Goal: Task Accomplishment & Management: Manage account settings

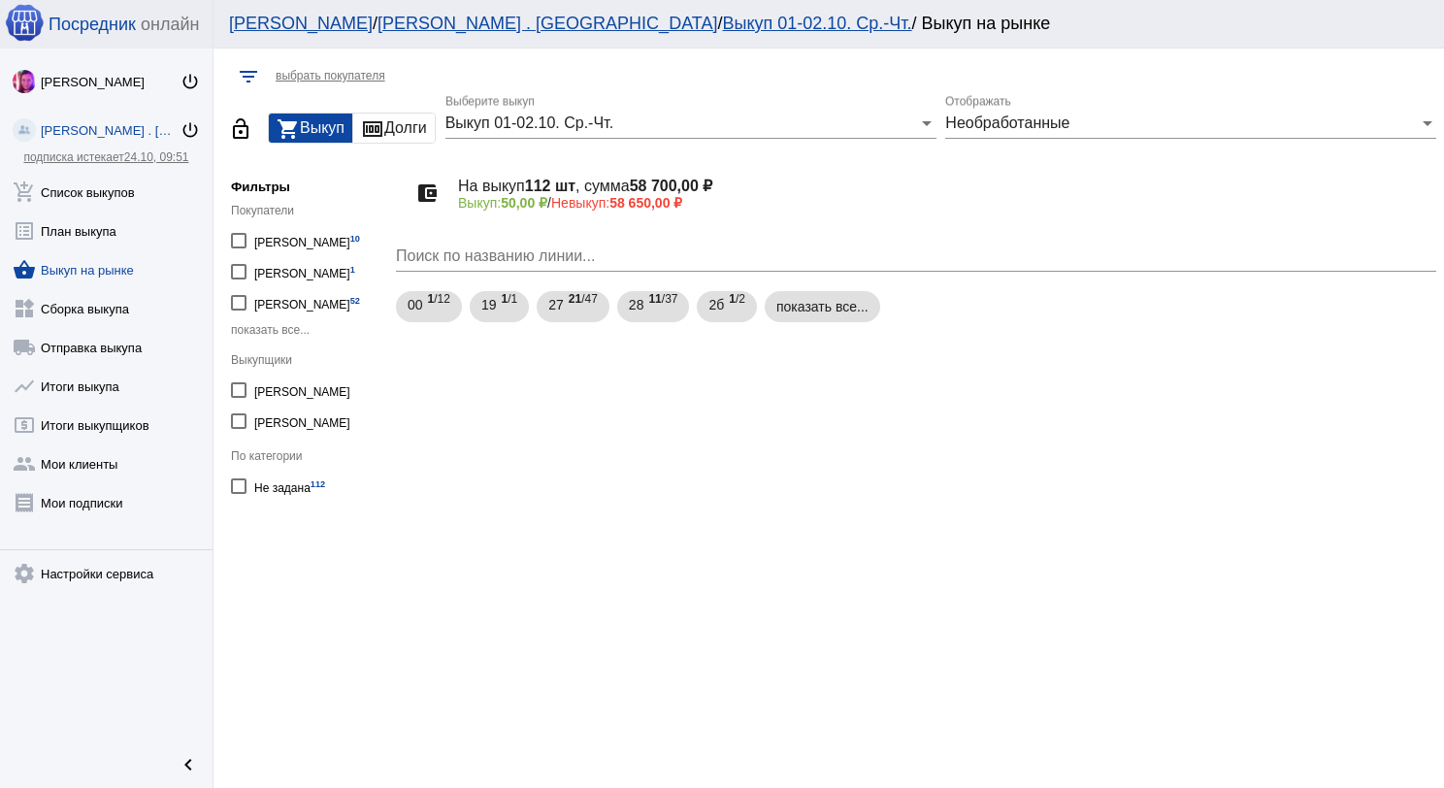
click at [116, 275] on link "shopping_basket Выкуп на рынке" at bounding box center [106, 266] width 213 height 39
click at [122, 193] on link "add_shopping_cart Список выкупов" at bounding box center [106, 188] width 213 height 39
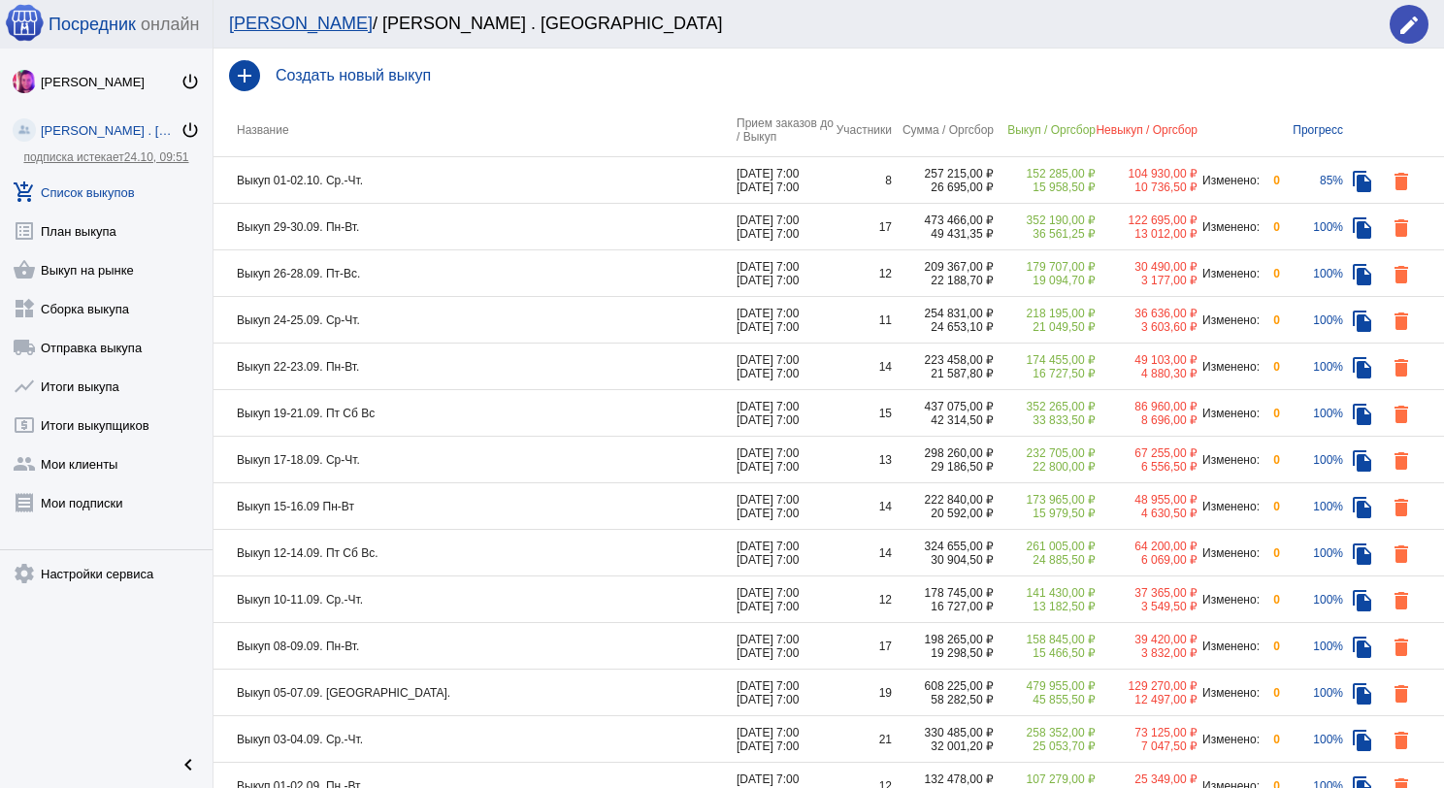
click at [489, 180] on td "Выкуп 01-02.10. Ср.-Чт." at bounding box center [475, 180] width 523 height 47
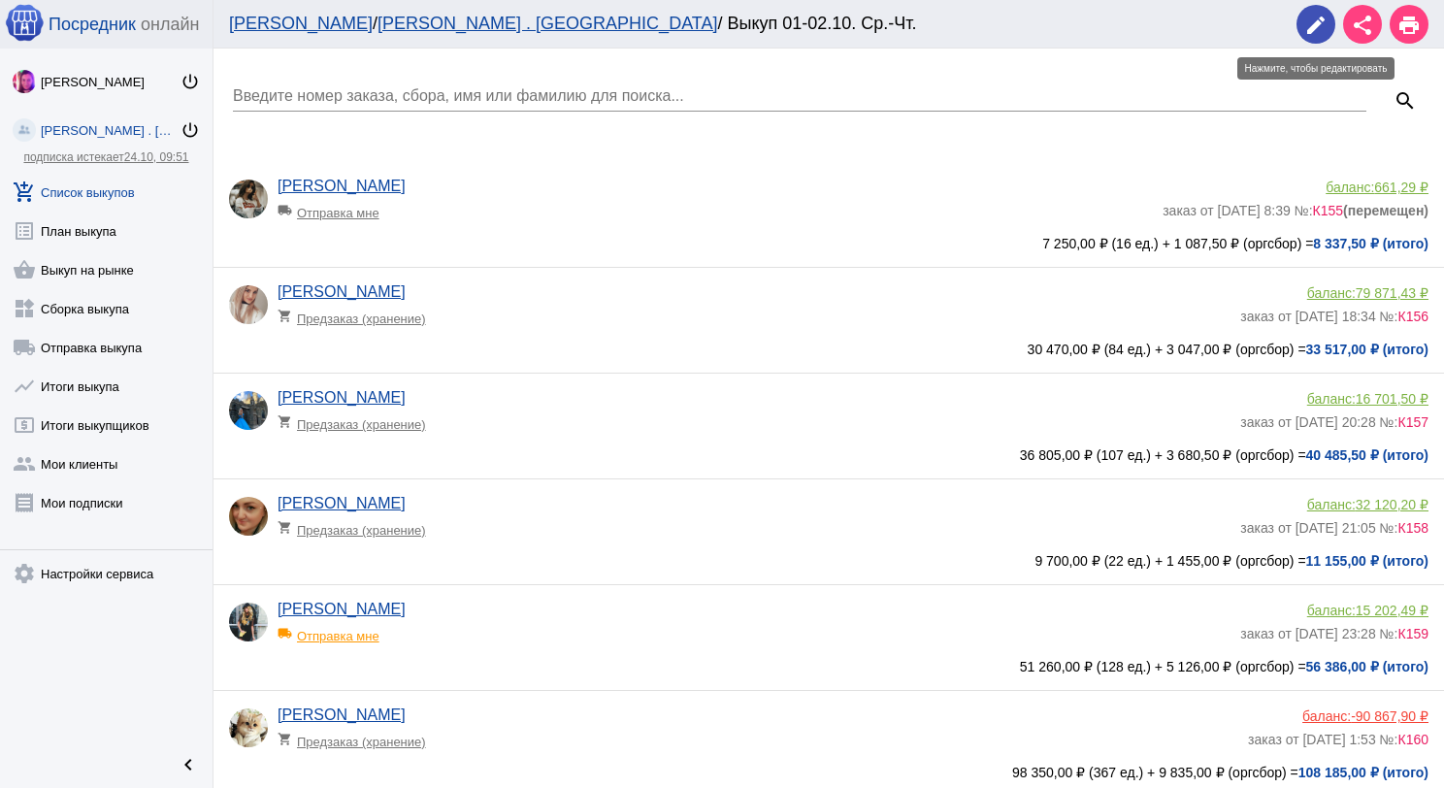
click at [1316, 23] on mat-icon "edit" at bounding box center [1316, 25] width 23 height 23
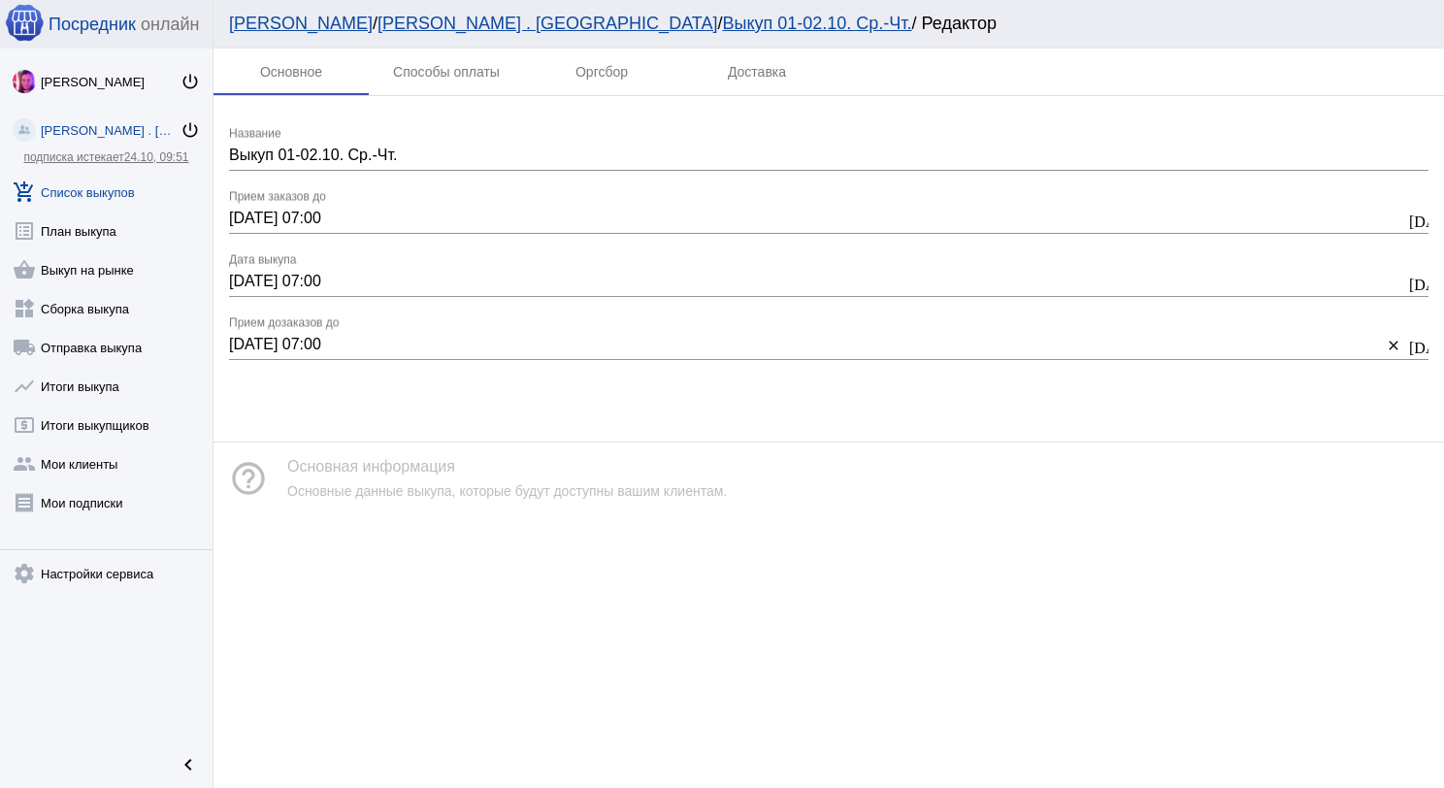
click at [245, 216] on input "01.10.2025 07:00" at bounding box center [817, 218] width 1176 height 17
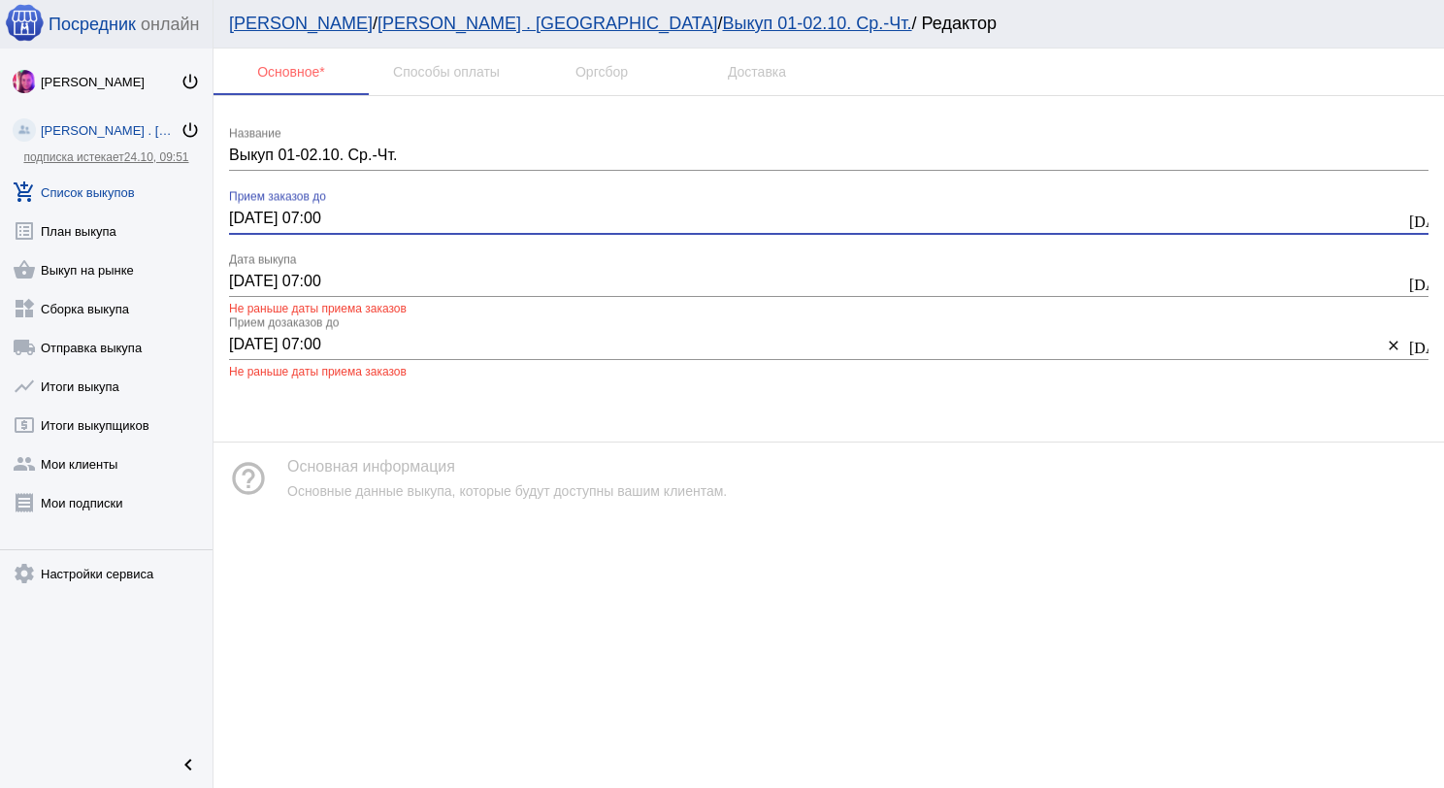
type input "02.10.2025 07:00"
click at [248, 280] on input "01.10.2025 07:00" at bounding box center [817, 281] width 1176 height 17
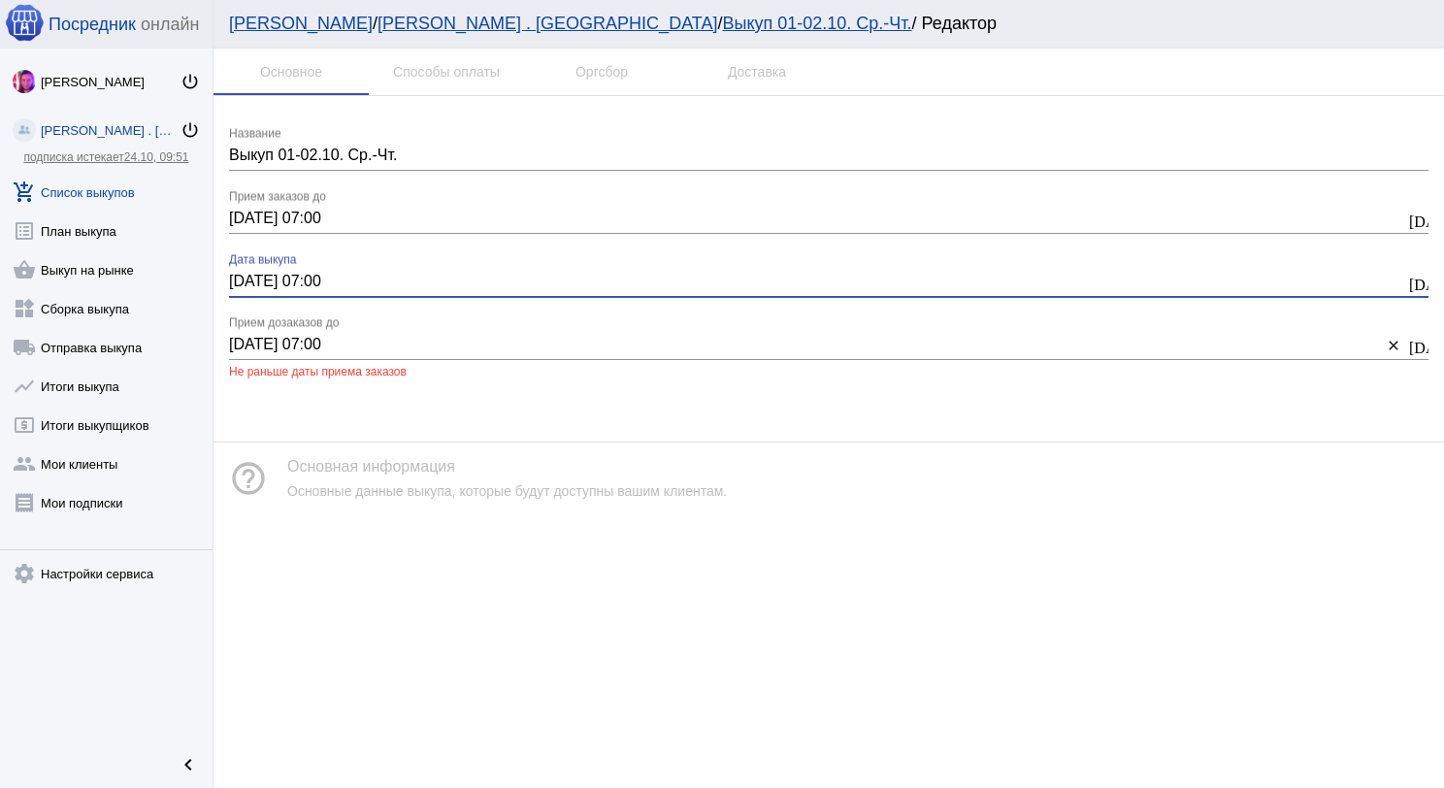
type input "02.10.2025 07:00"
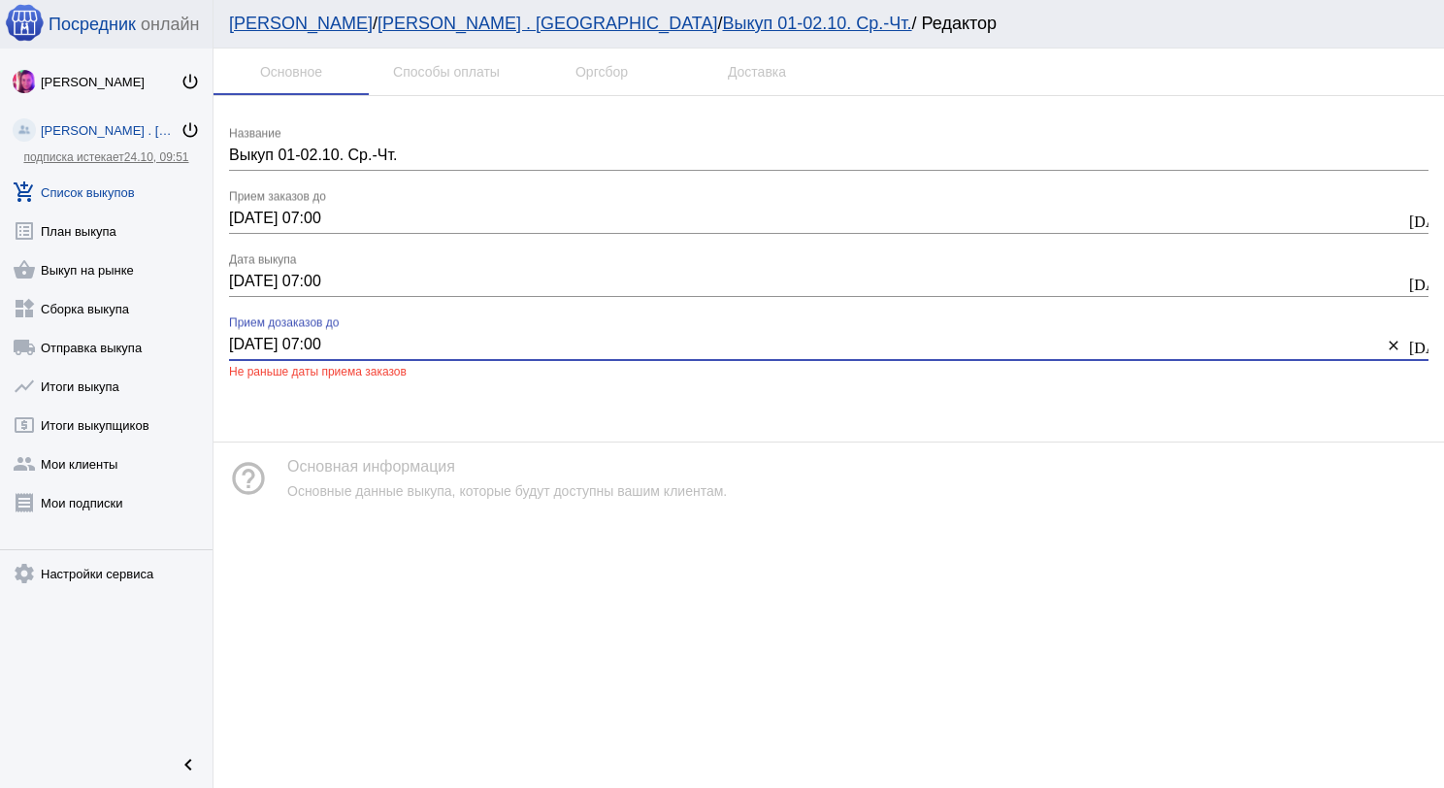
click at [244, 344] on input "01.10.2025 07:00" at bounding box center [805, 344] width 1153 height 17
type input "02.10.2025 07:00"
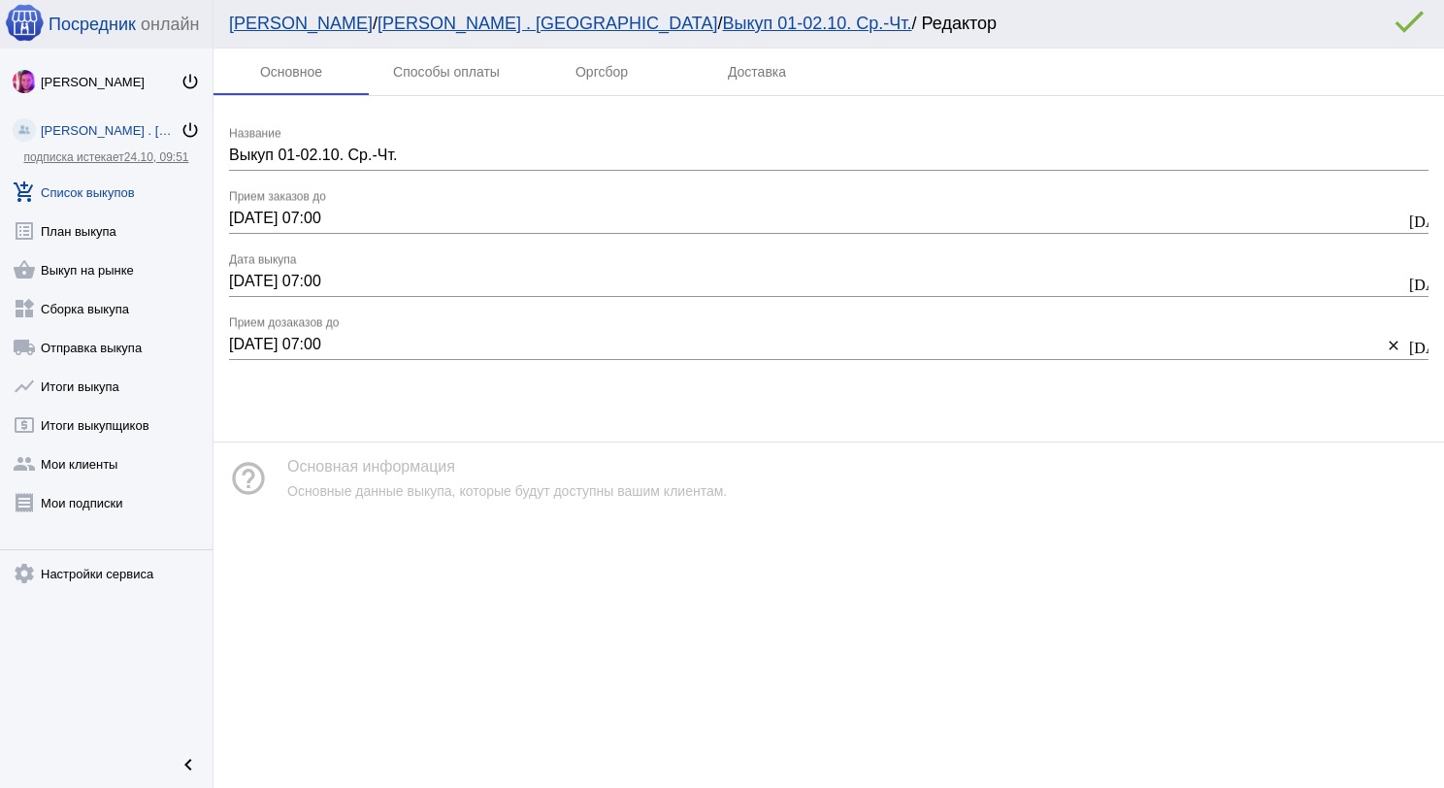
click at [1400, 24] on mat-icon "error_outline" at bounding box center [1409, 21] width 39 height 39
click at [1399, 18] on mat-icon "error_outline" at bounding box center [1409, 21] width 39 height 39
click at [132, 196] on link "add_shopping_cart Список выкупов" at bounding box center [106, 188] width 213 height 39
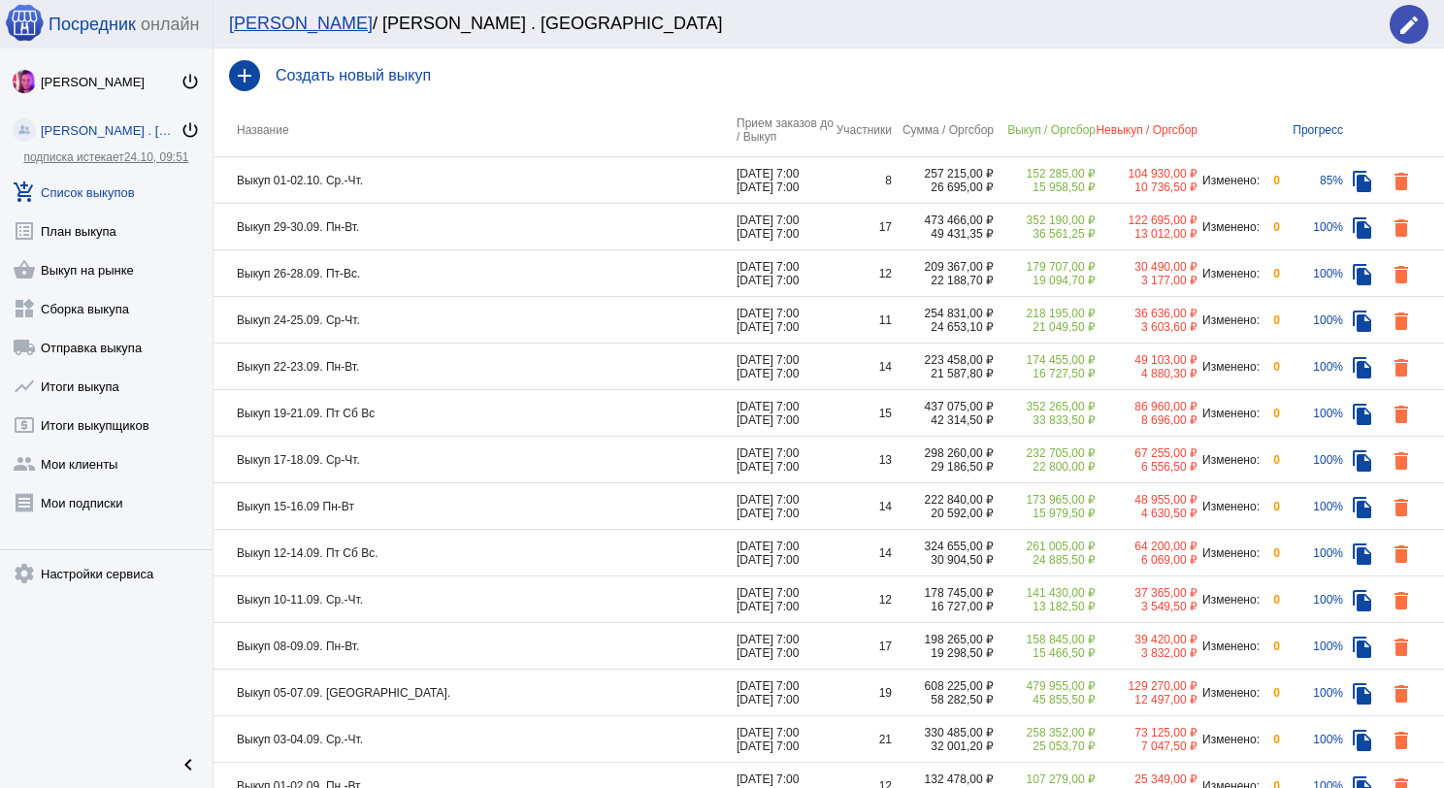
click at [435, 180] on td "Выкуп 01-02.10. Ср.-Чт." at bounding box center [475, 180] width 523 height 47
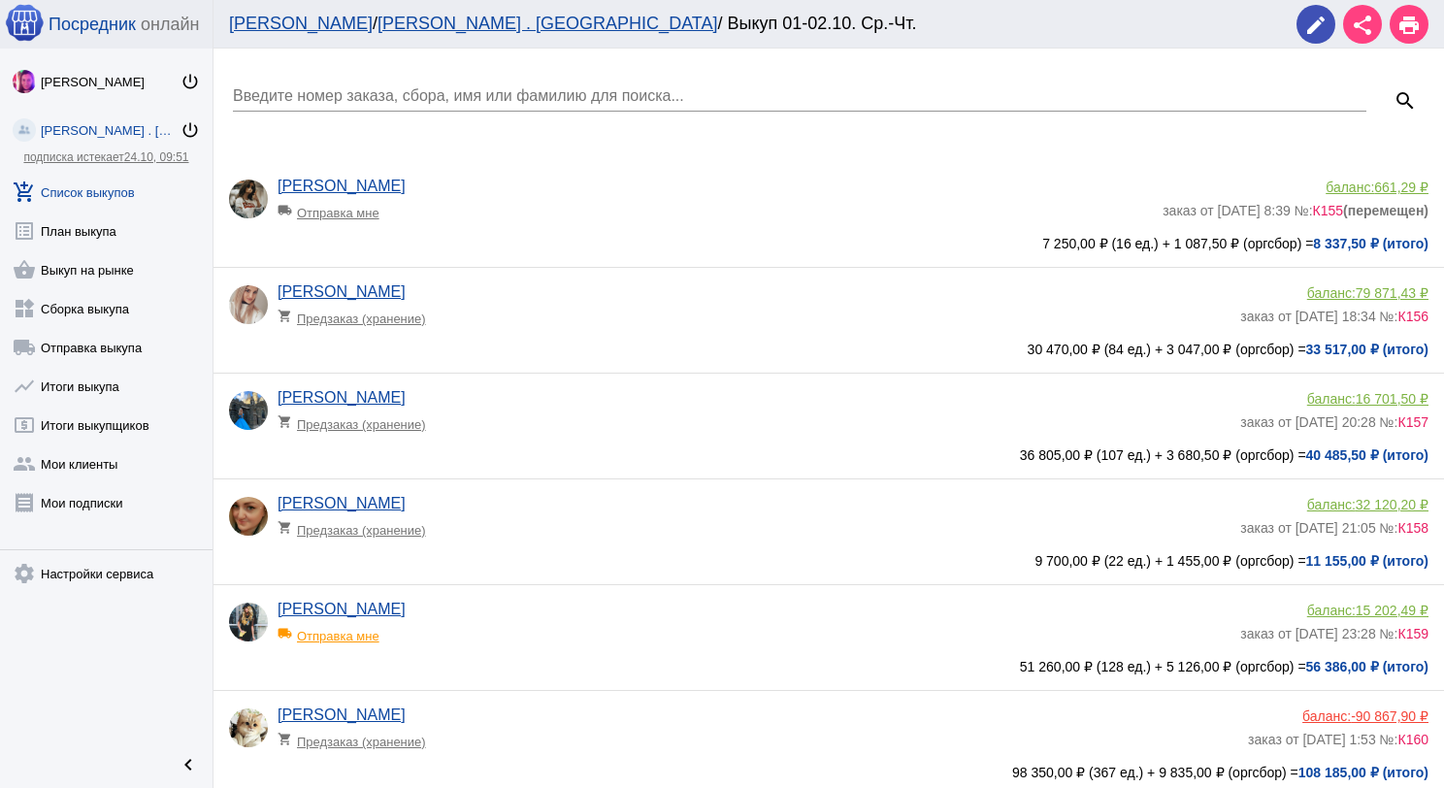
click at [530, 430] on app-delivery-type "shopping_cart Предзаказ (хранение)" at bounding box center [754, 419] width 953 height 25
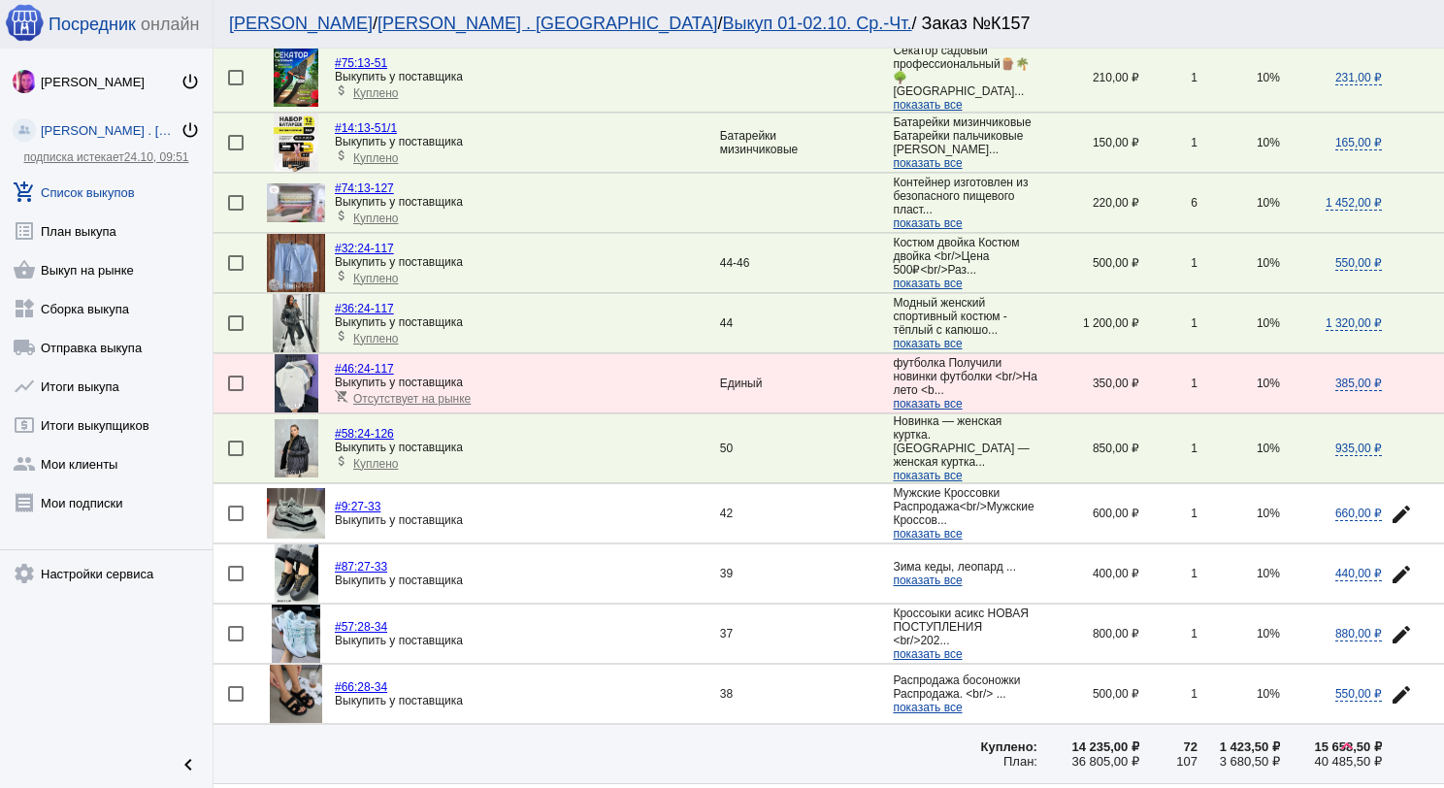
scroll to position [2524, 0]
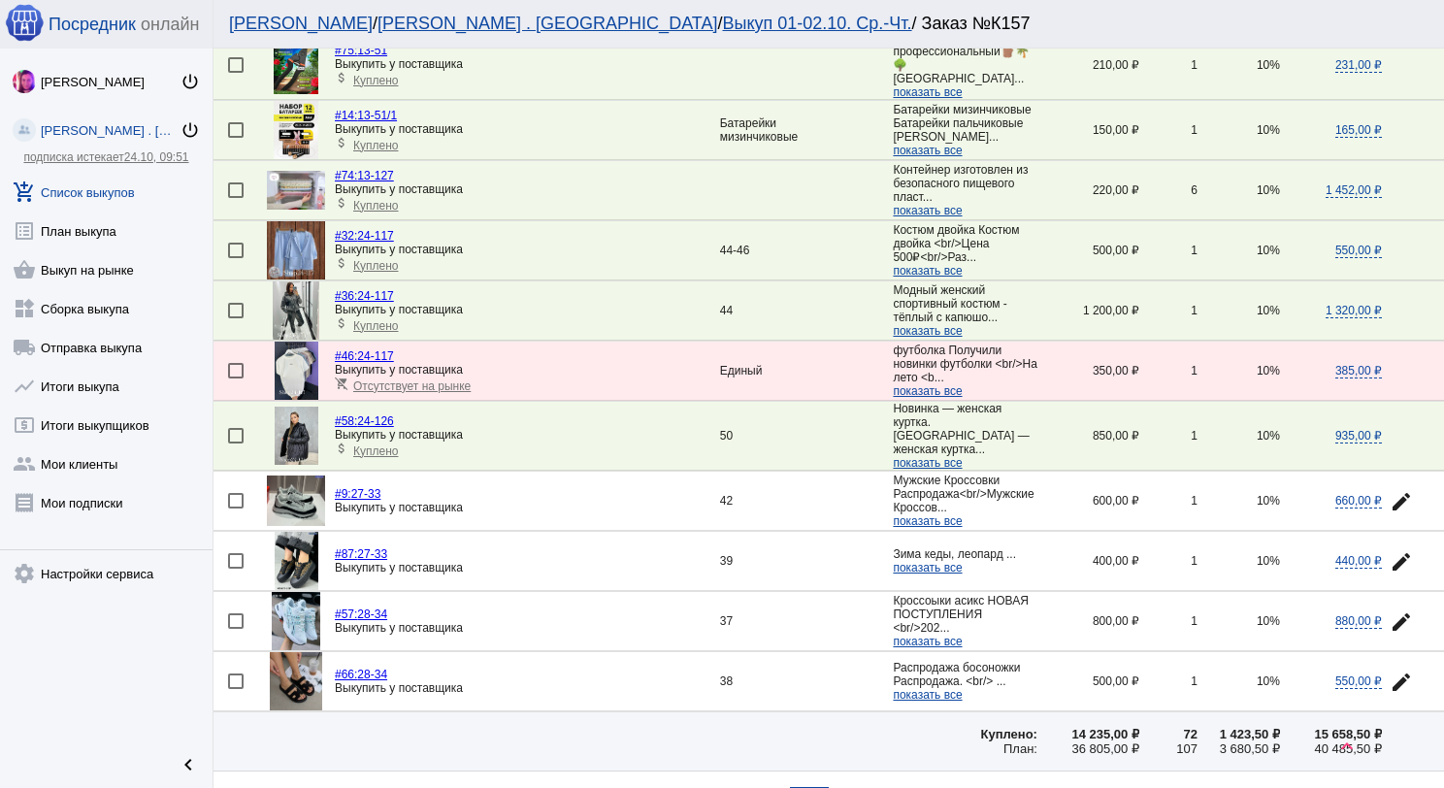
click at [291, 476] on img at bounding box center [296, 501] width 58 height 50
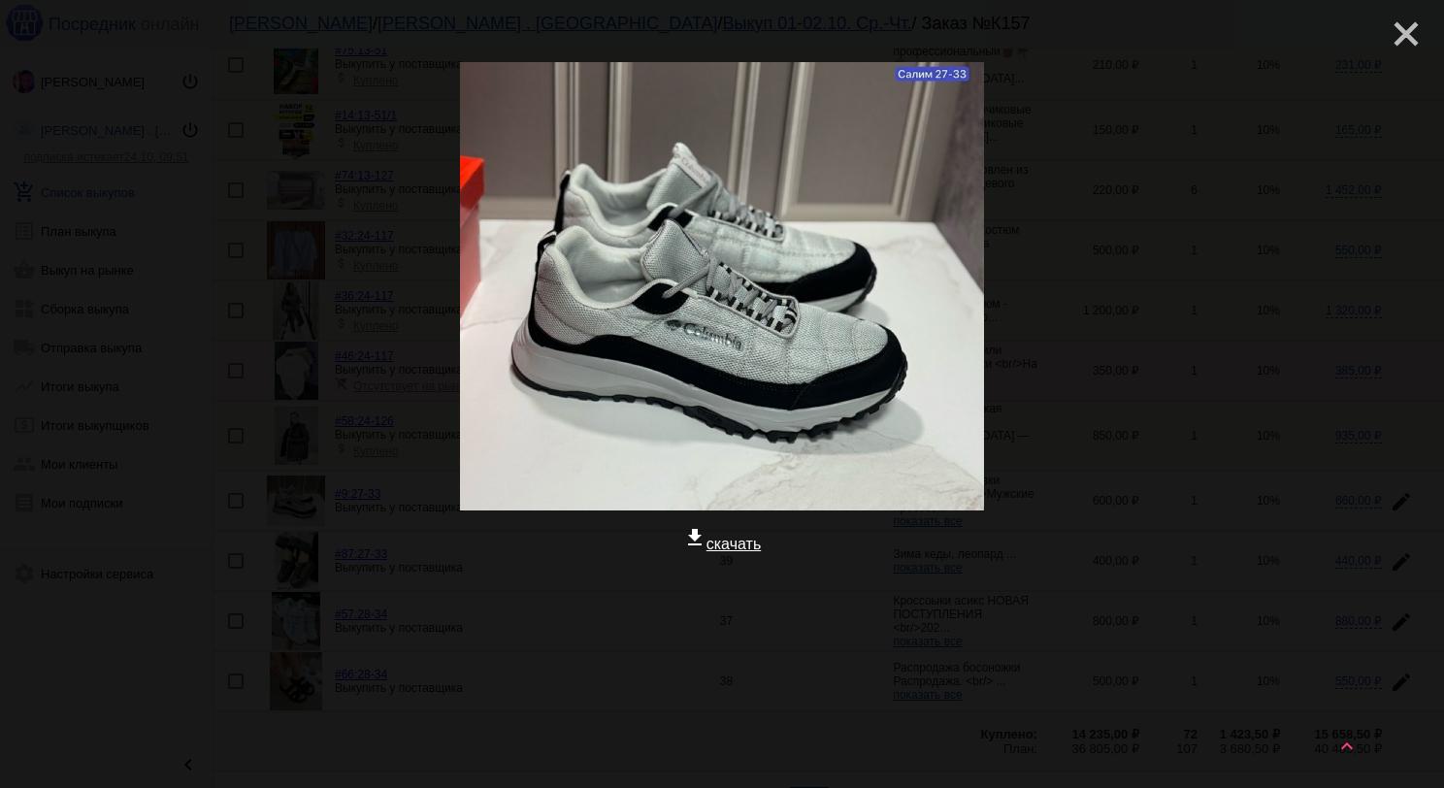
click at [1396, 38] on mat-icon "close" at bounding box center [1398, 26] width 23 height 23
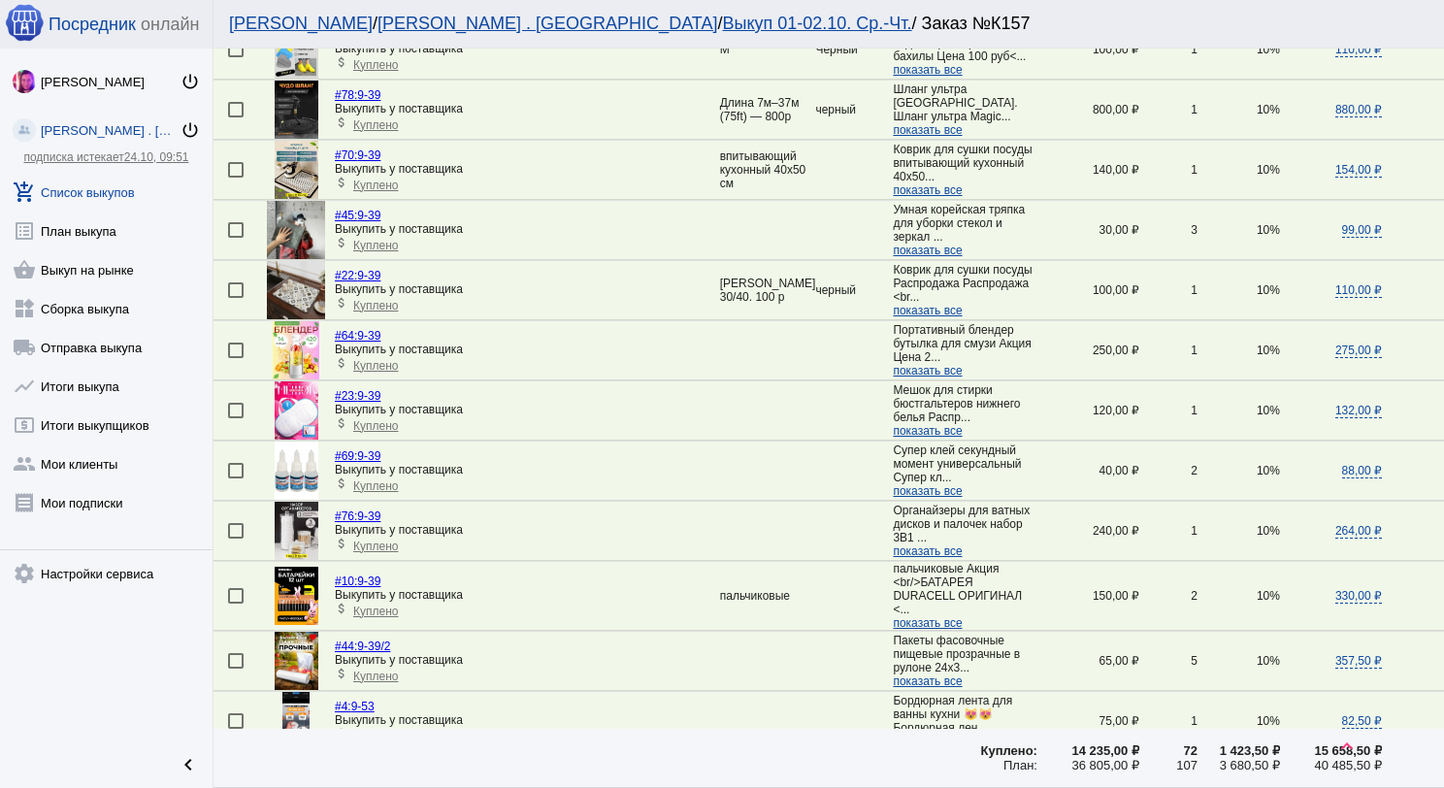
scroll to position [0, 0]
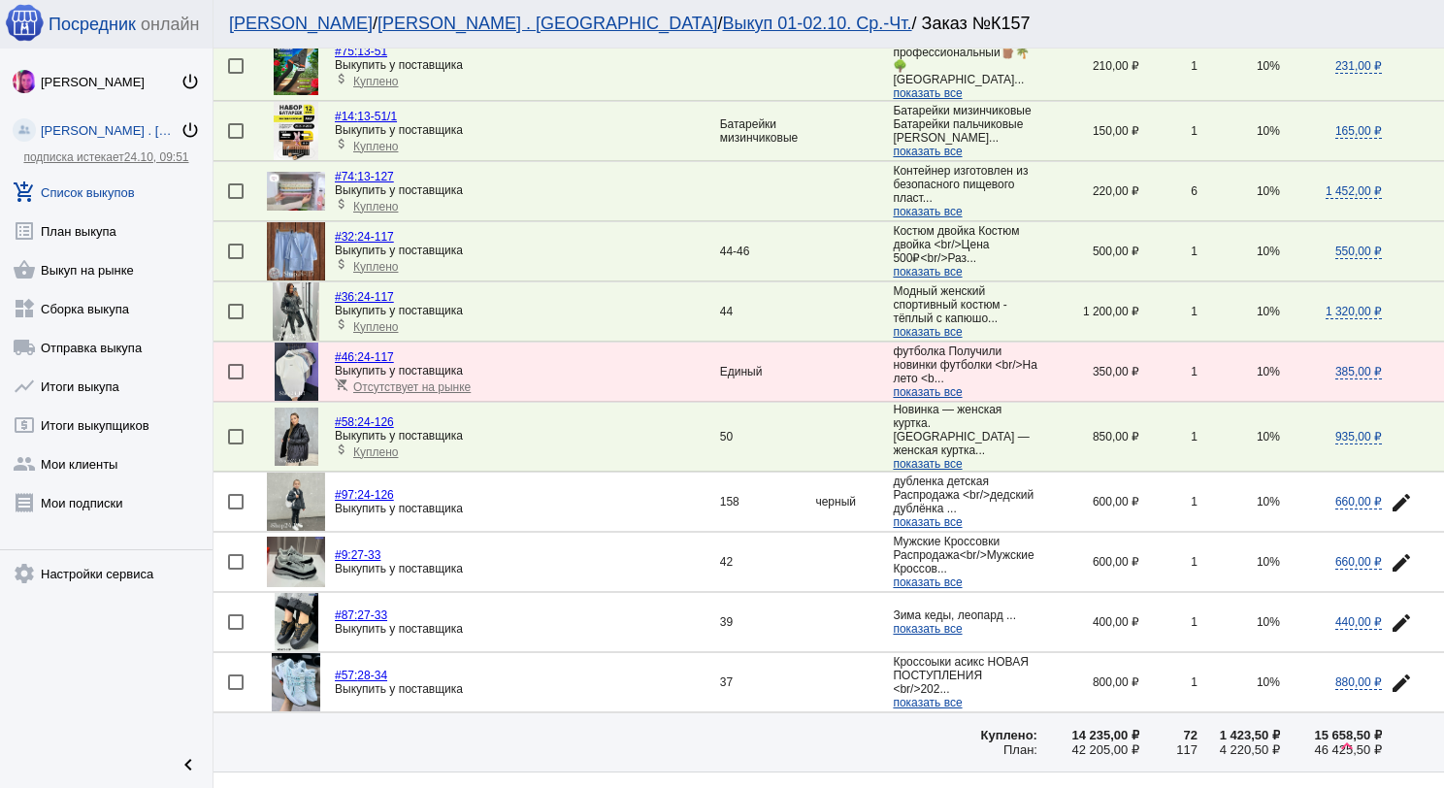
scroll to position [2614, 0]
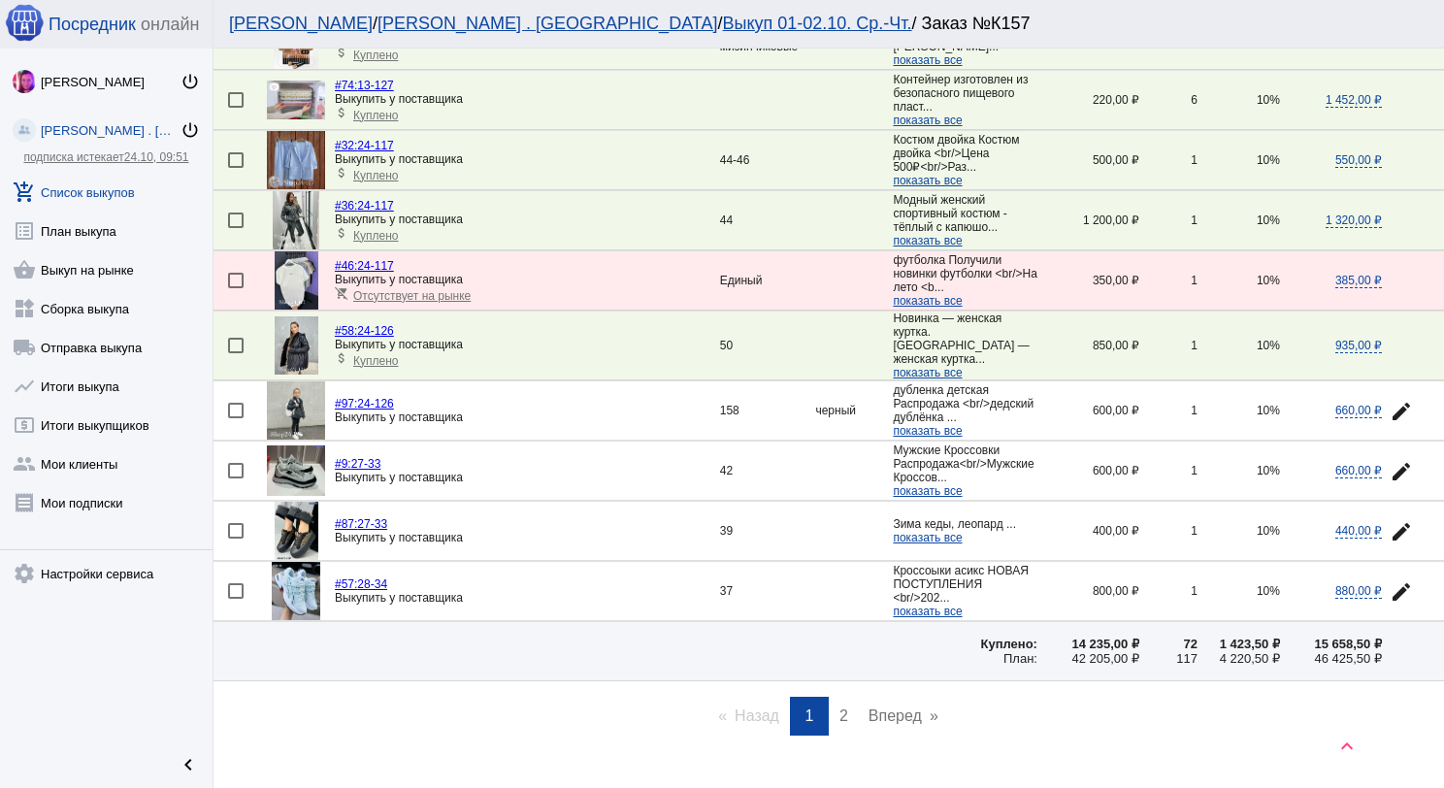
click at [835, 697] on link "page 2" at bounding box center [844, 716] width 28 height 39
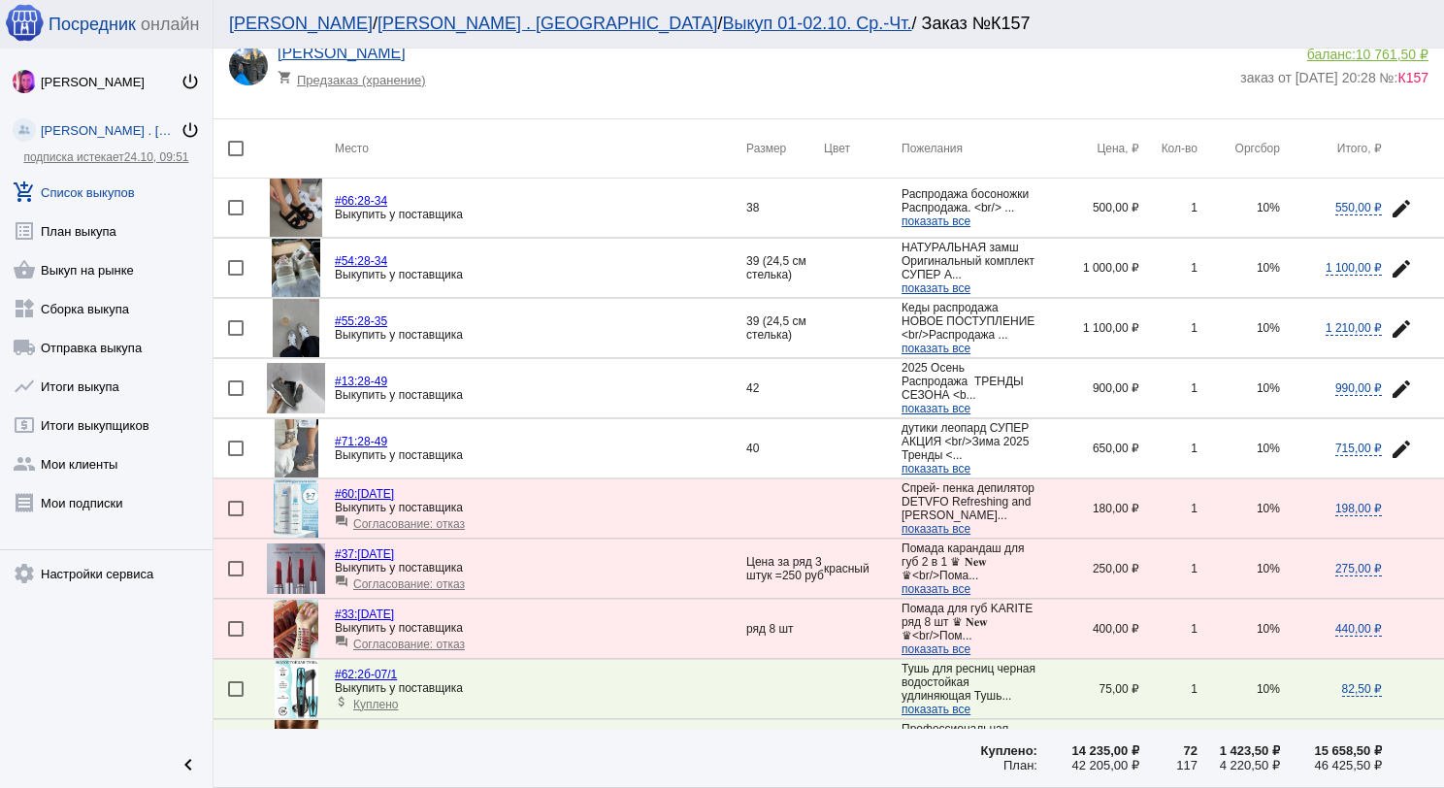
scroll to position [0, 0]
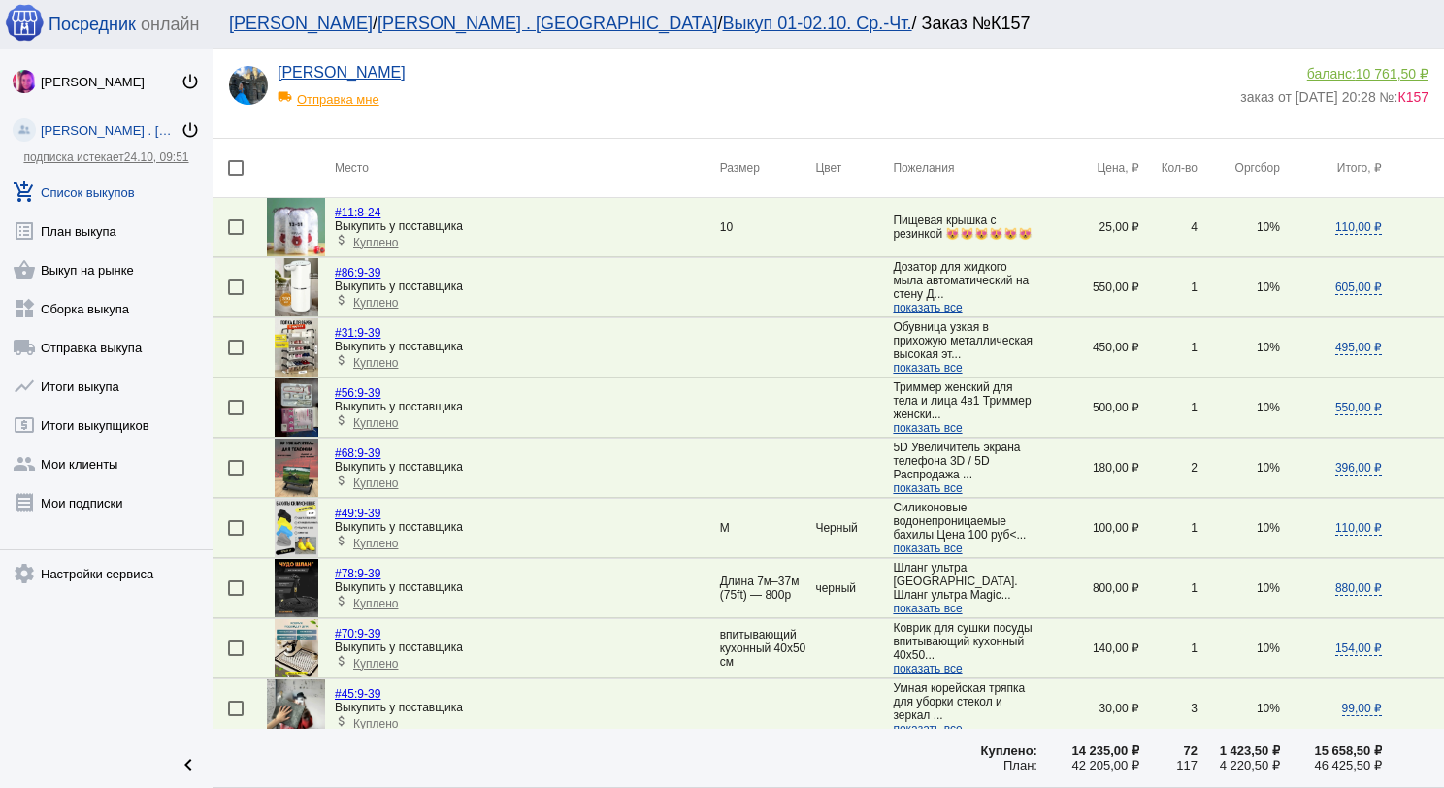
click at [373, 102] on div "local_shipping Отправка мне" at bounding box center [358, 94] width 160 height 25
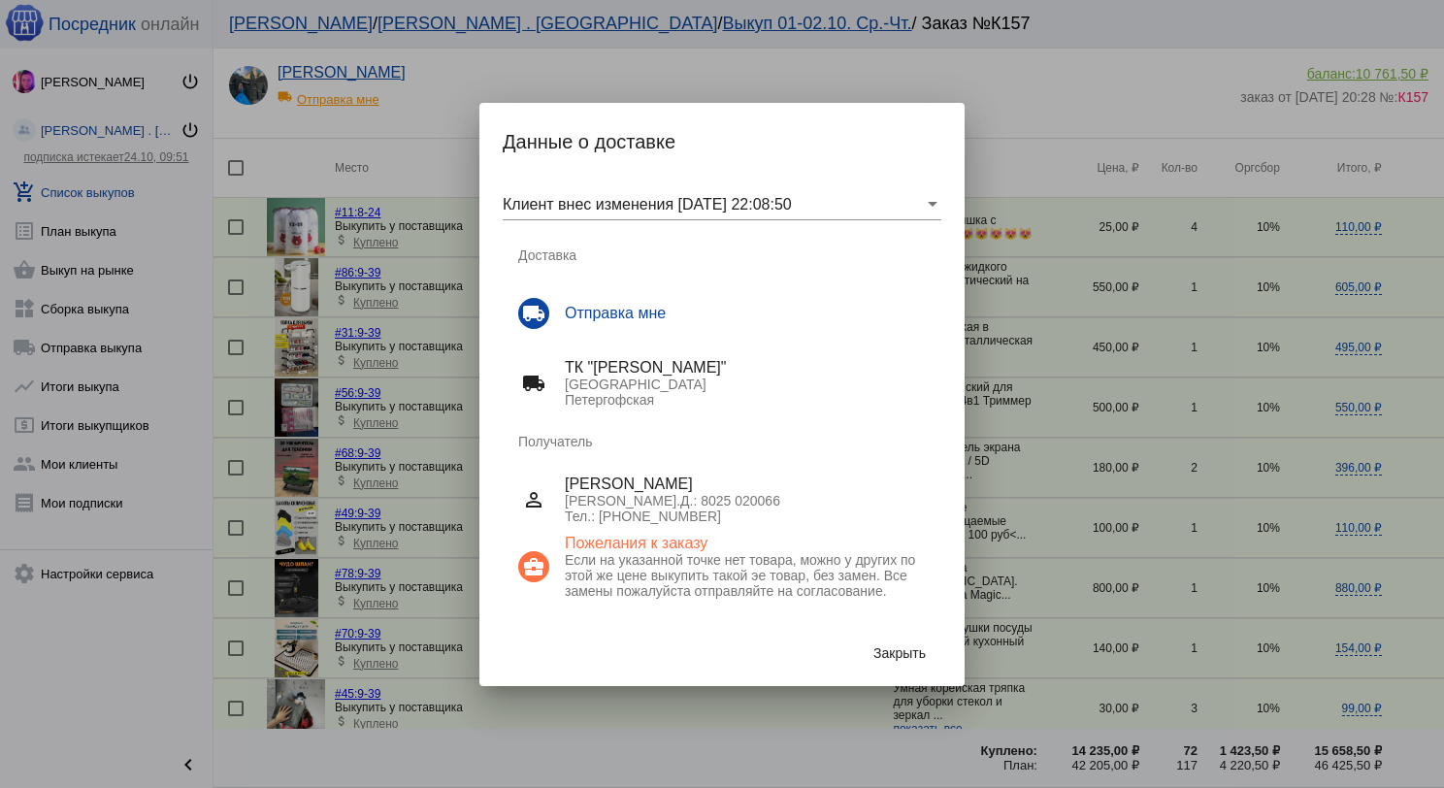
click at [907, 641] on button "Закрыть" at bounding box center [899, 653] width 83 height 35
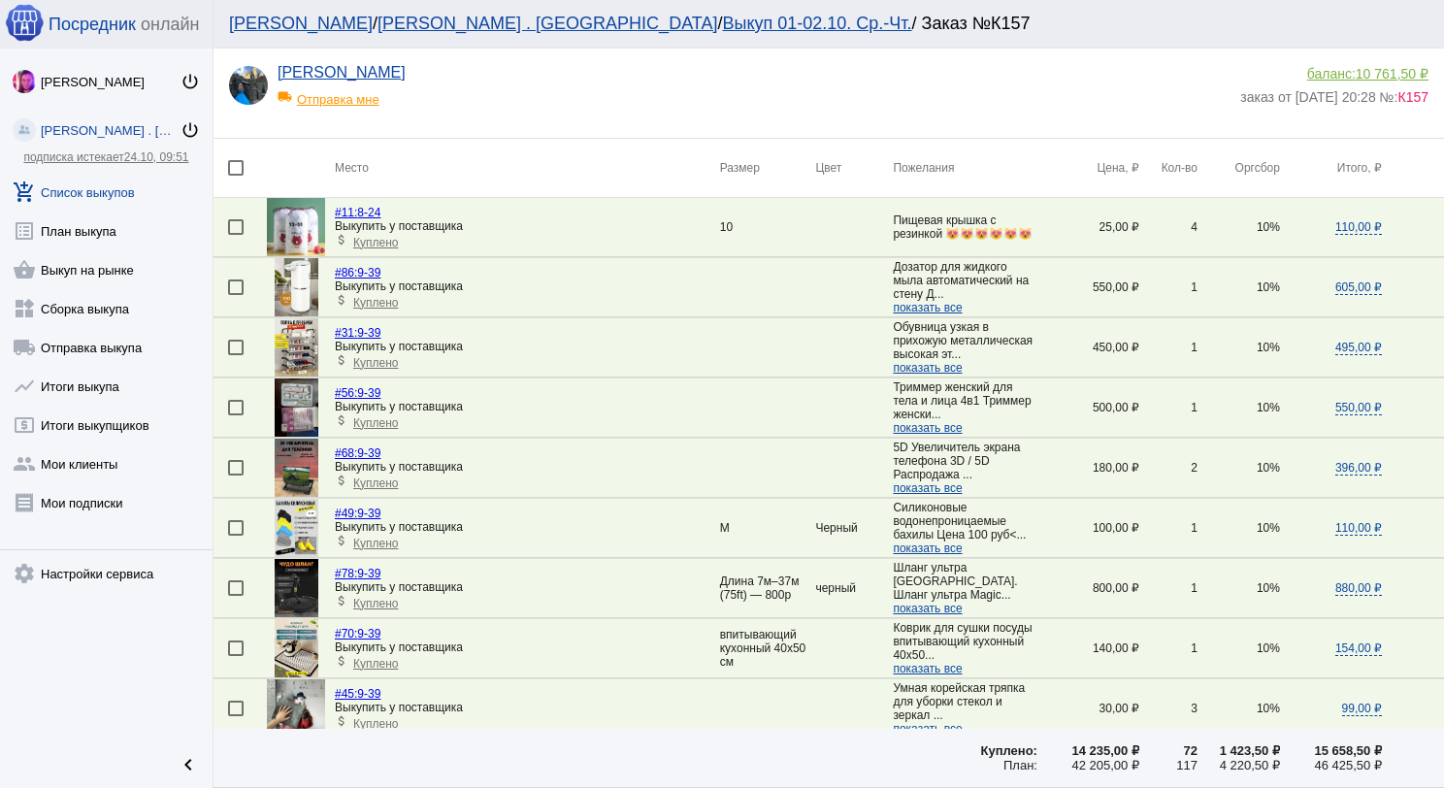
click at [132, 179] on link "add_shopping_cart Список выкупов" at bounding box center [106, 188] width 213 height 39
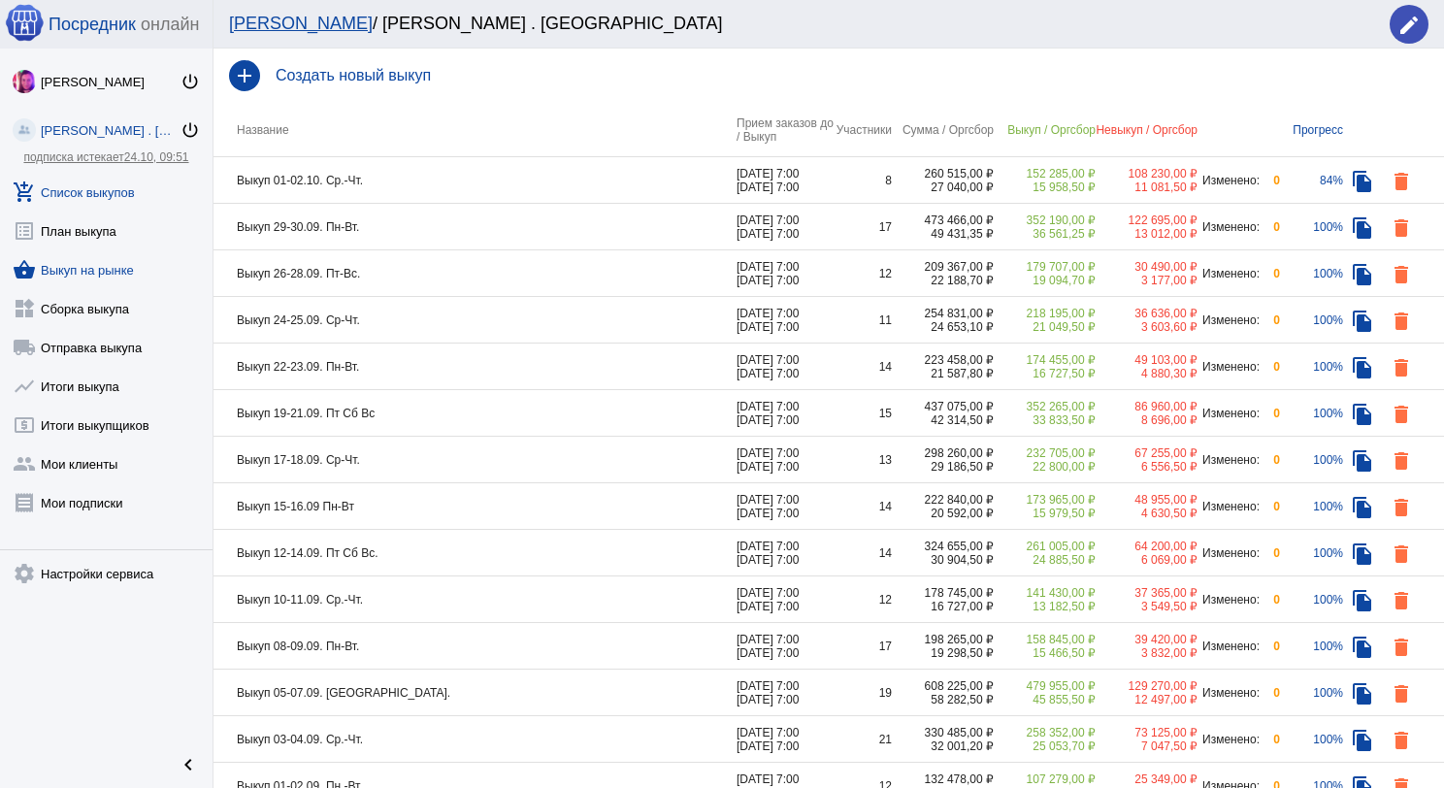
click at [123, 260] on link "shopping_basket Выкуп на рынке" at bounding box center [106, 266] width 213 height 39
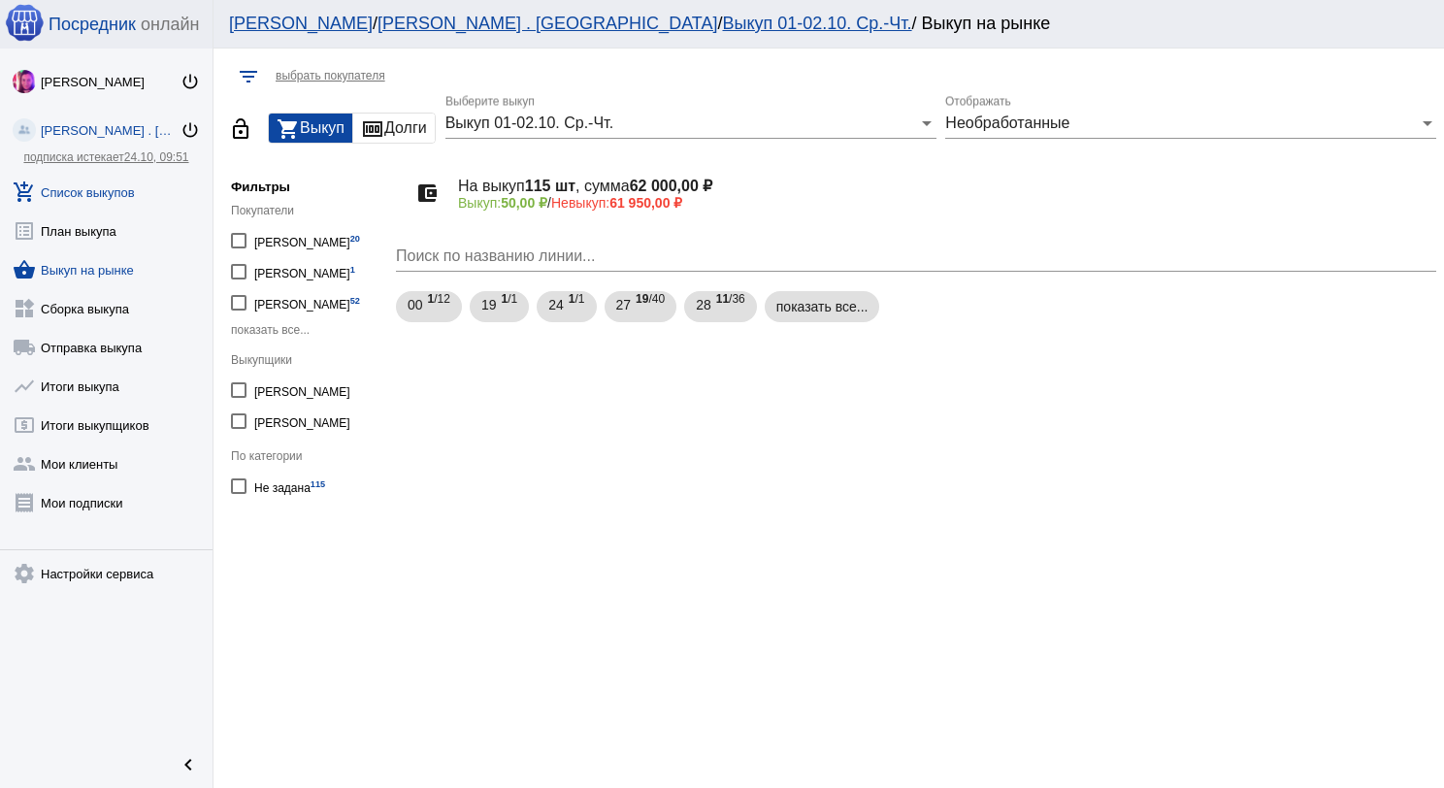
click at [126, 186] on link "add_shopping_cart Список выкупов" at bounding box center [106, 188] width 213 height 39
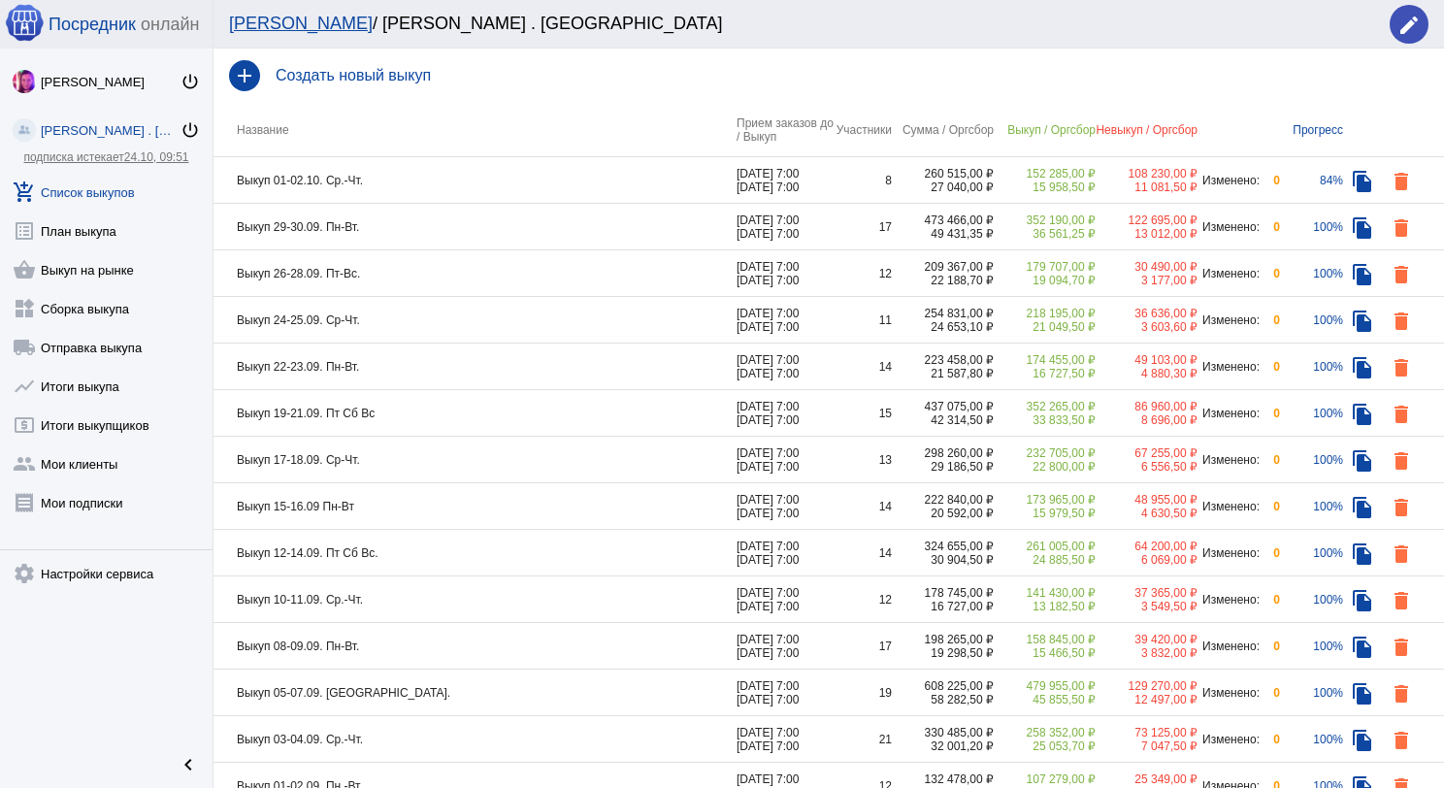
click at [414, 180] on td "Выкуп 01-02.10. Ср.-Чт." at bounding box center [475, 180] width 523 height 47
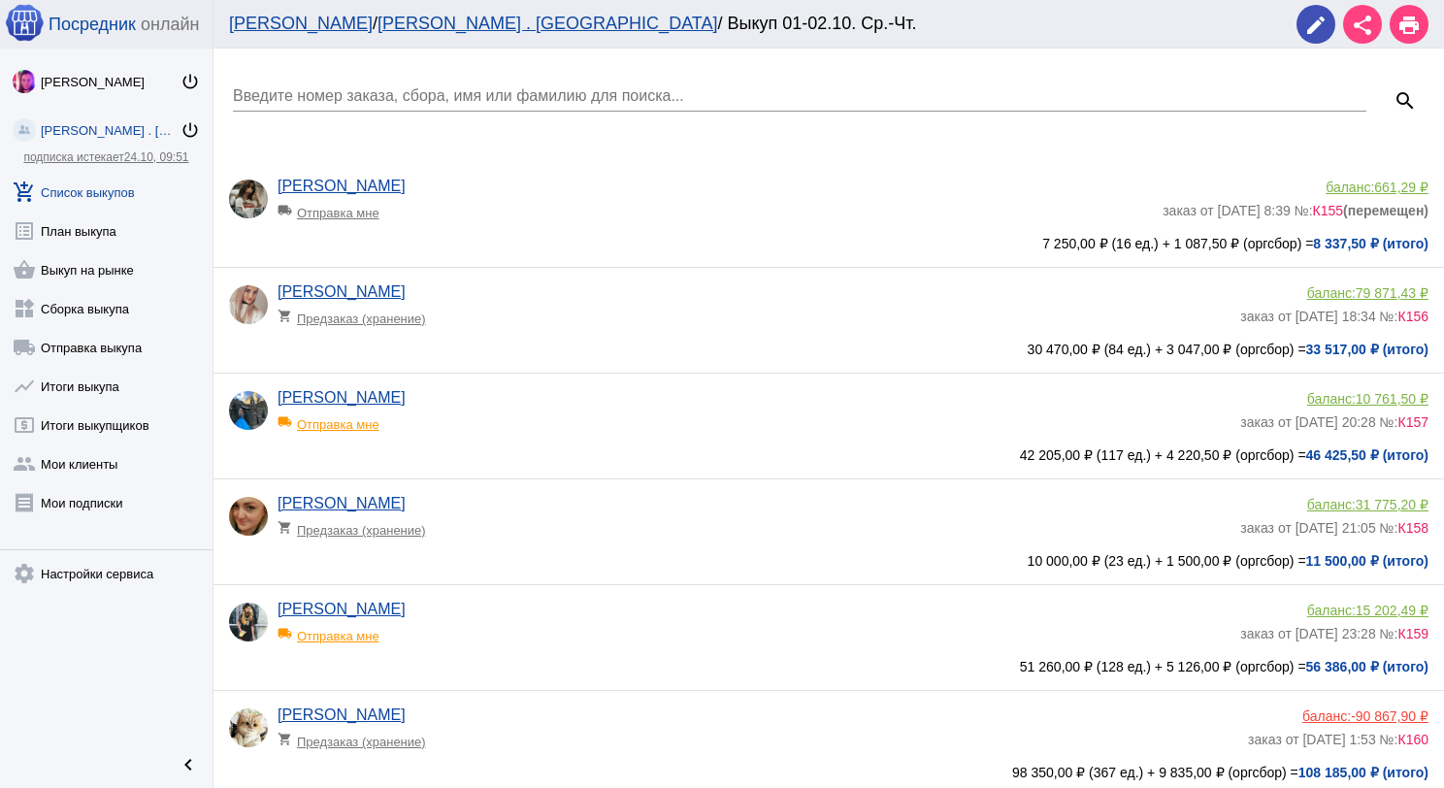
click at [438, 93] on input "Введите номер заказа, сбора, имя или фамилию для поиска..." at bounding box center [800, 95] width 1134 height 17
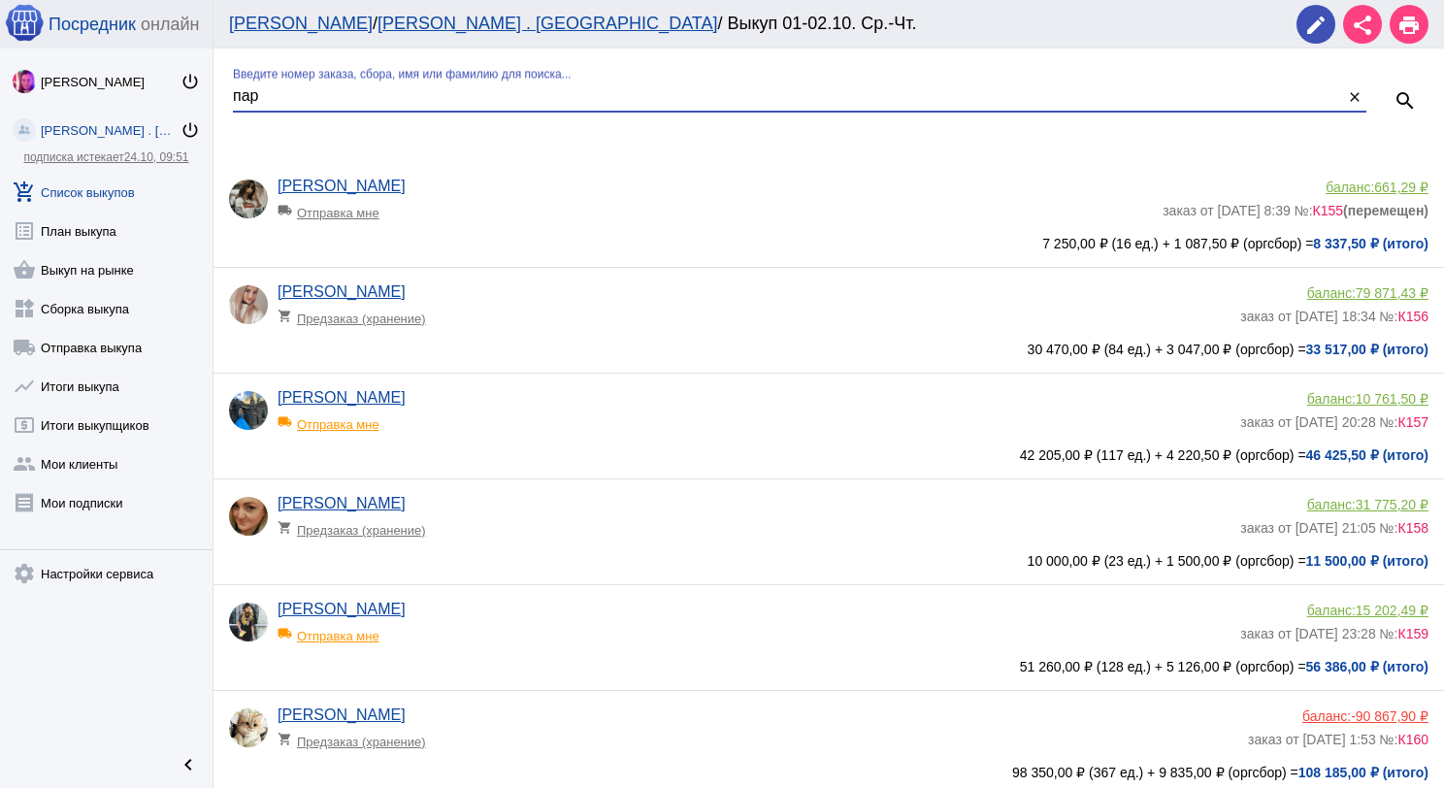
type input "пар"
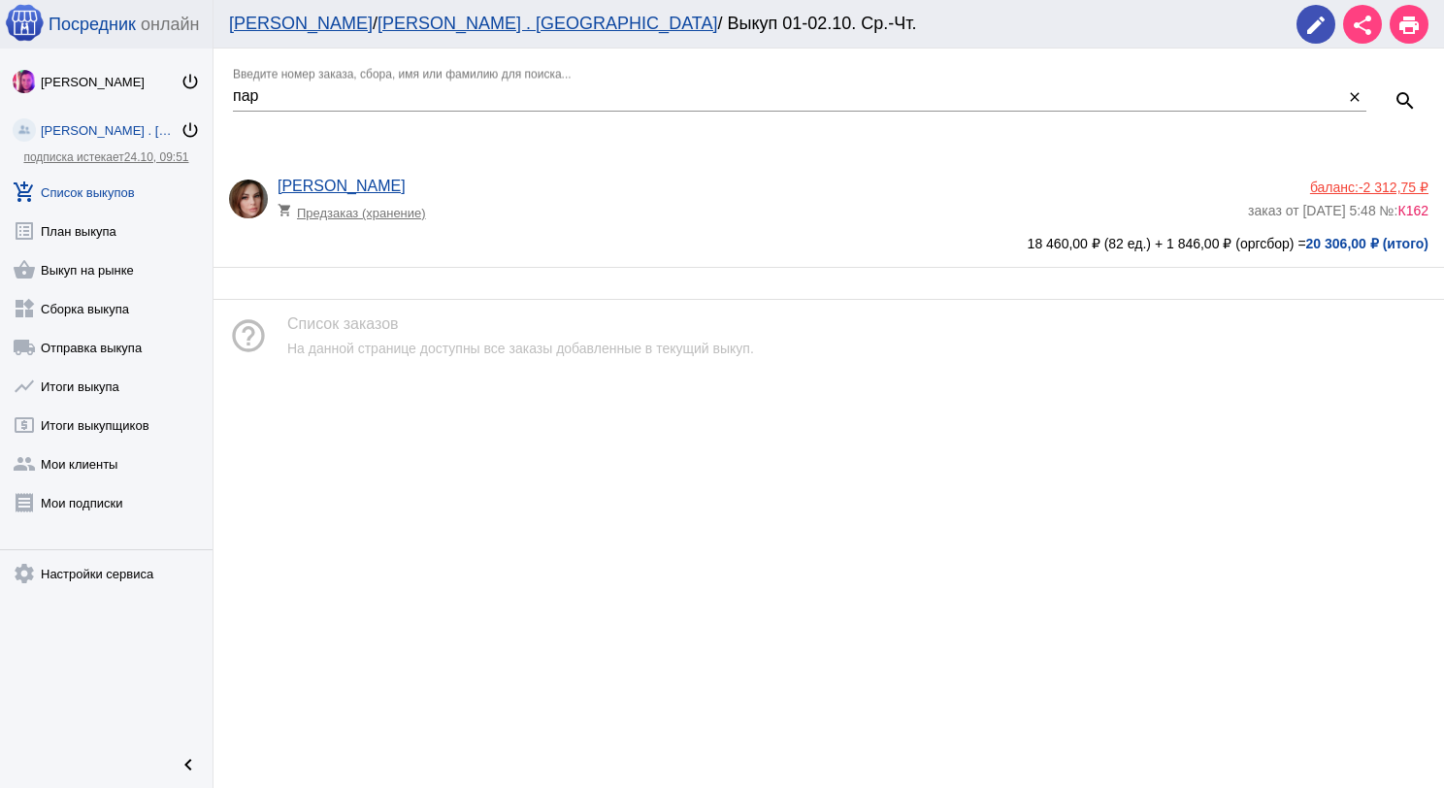
click at [605, 186] on div "Наталия Пархимович shopping_cart Предзаказ (хранение)" at bounding box center [763, 204] width 971 height 52
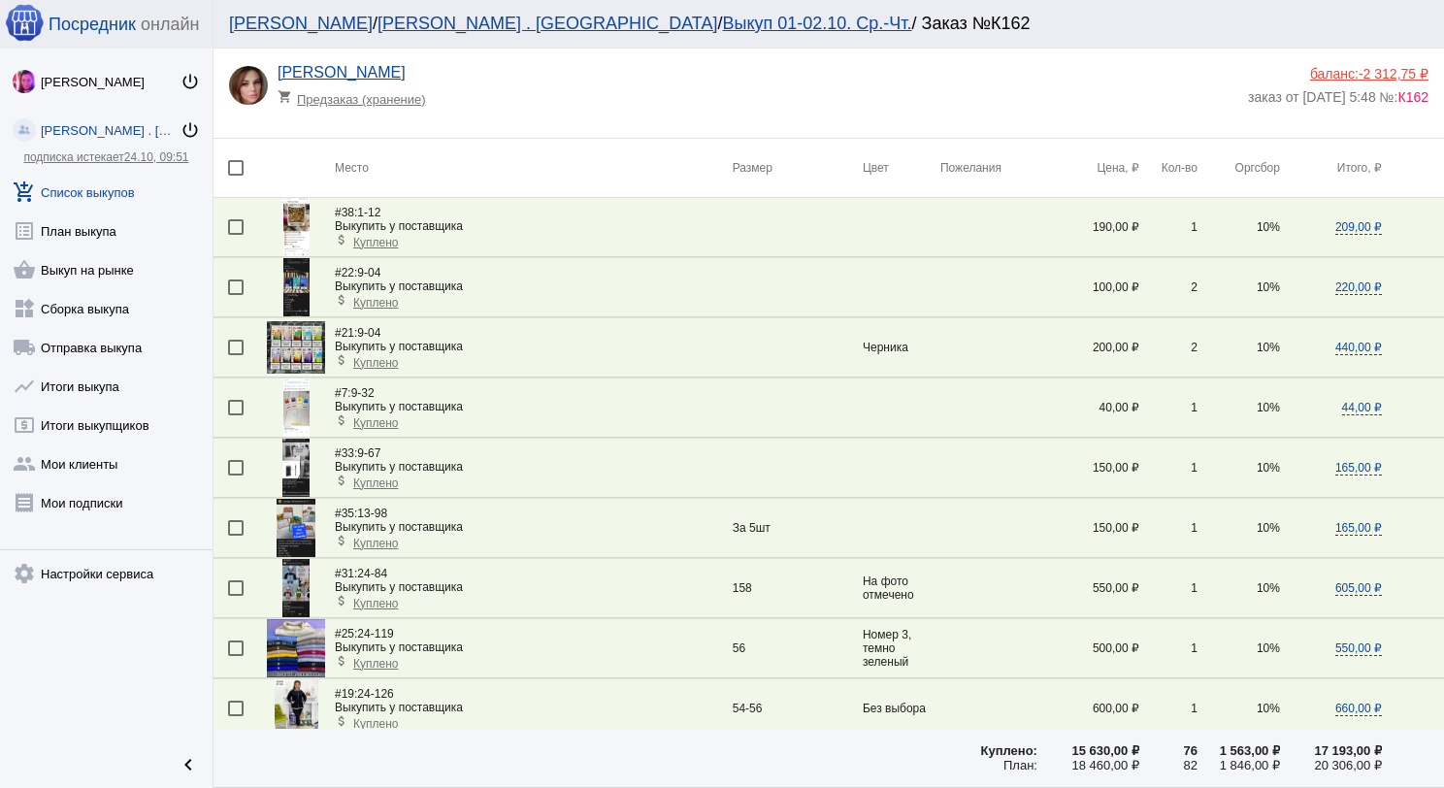
click at [1335, 69] on div "баланс: -2 312,75 ₽" at bounding box center [1338, 74] width 181 height 16
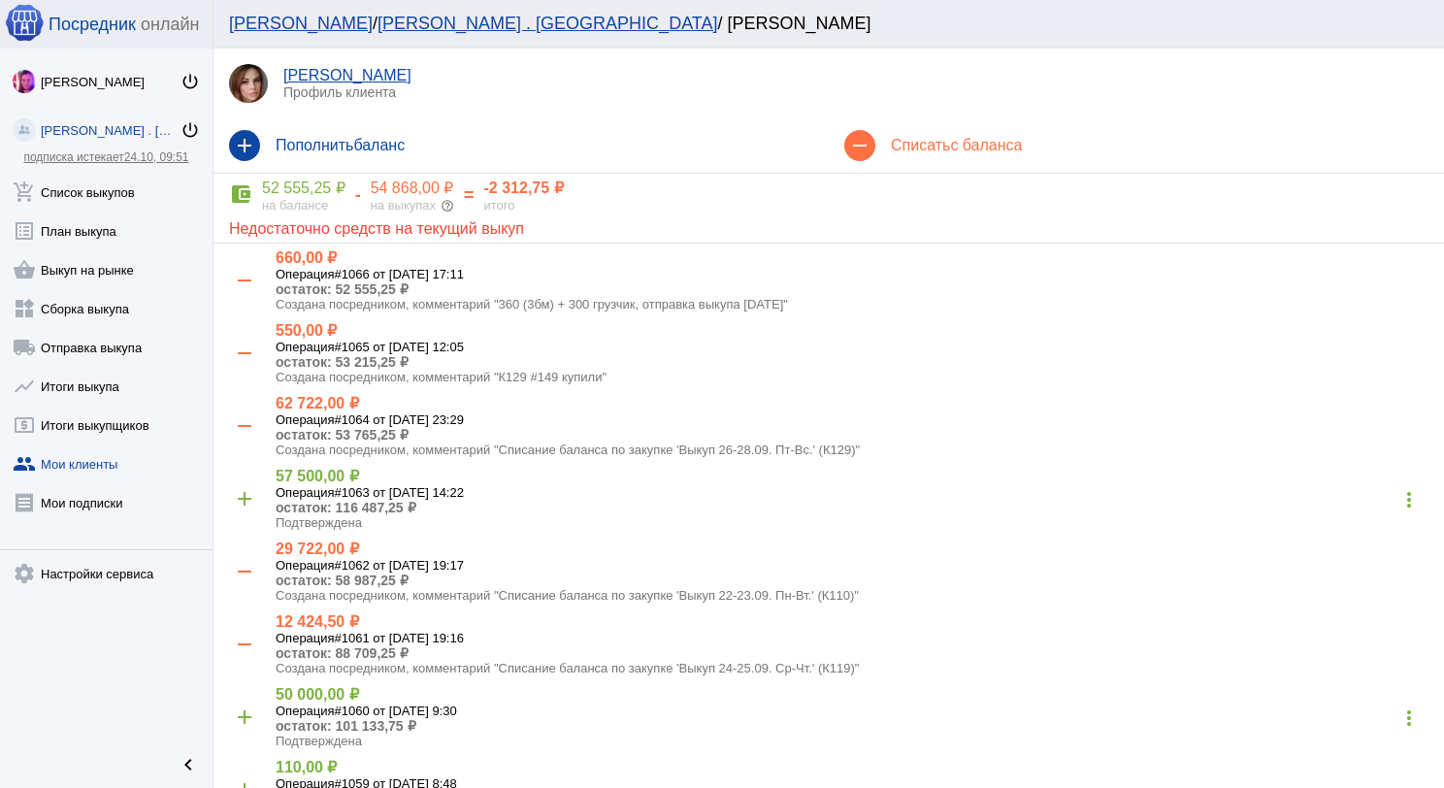
click at [362, 210] on div "account_balance_wallet 52 555,25 ₽ на балансе - 54 868,00 ₽ на выкупах help_out…" at bounding box center [829, 196] width 1200 height 34
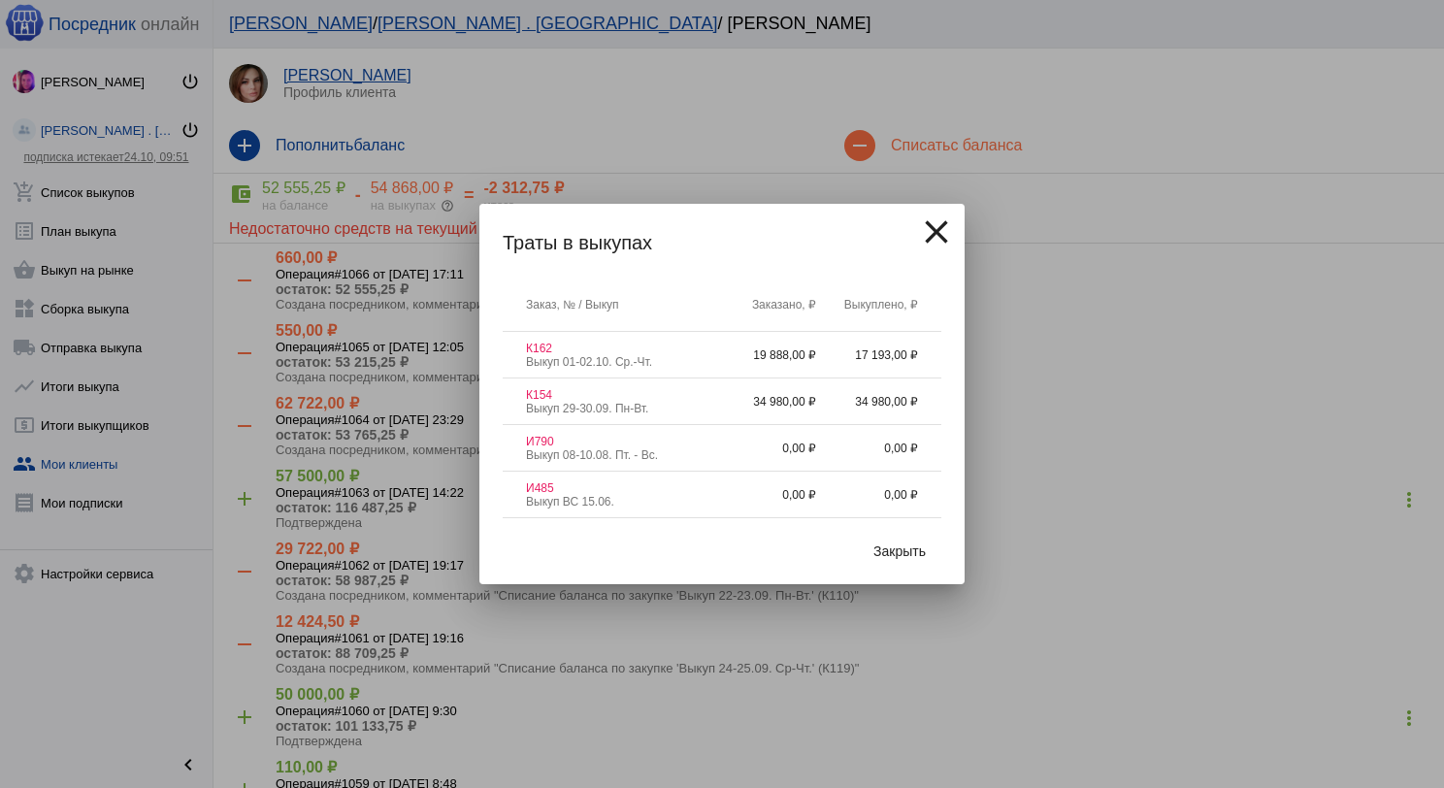
click at [905, 546] on span "Закрыть" at bounding box center [900, 552] width 52 height 16
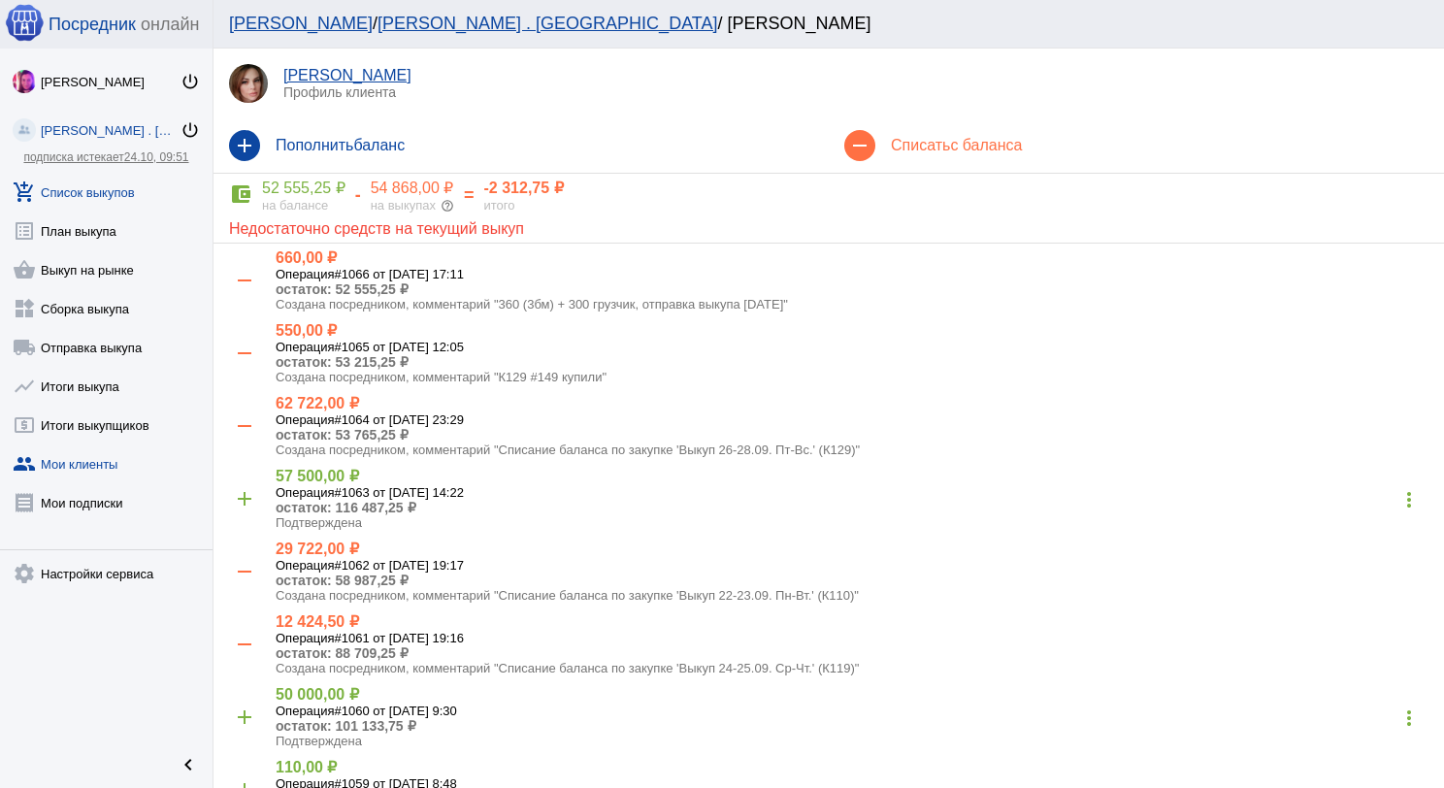
click at [136, 183] on link "add_shopping_cart Список выкупов" at bounding box center [106, 188] width 213 height 39
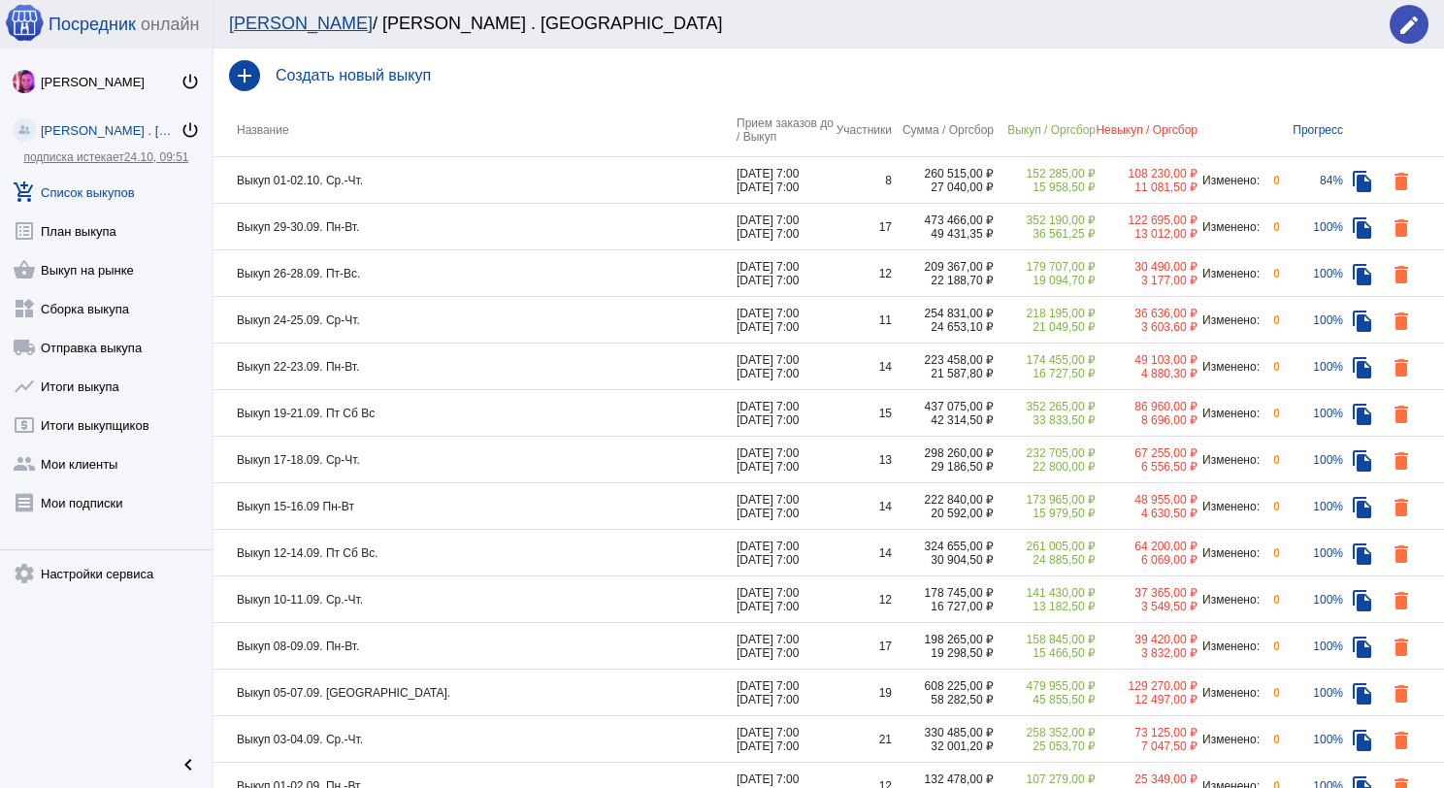
click at [481, 180] on td "Выкуп 01-02.10. Ср.-Чт." at bounding box center [475, 180] width 523 height 47
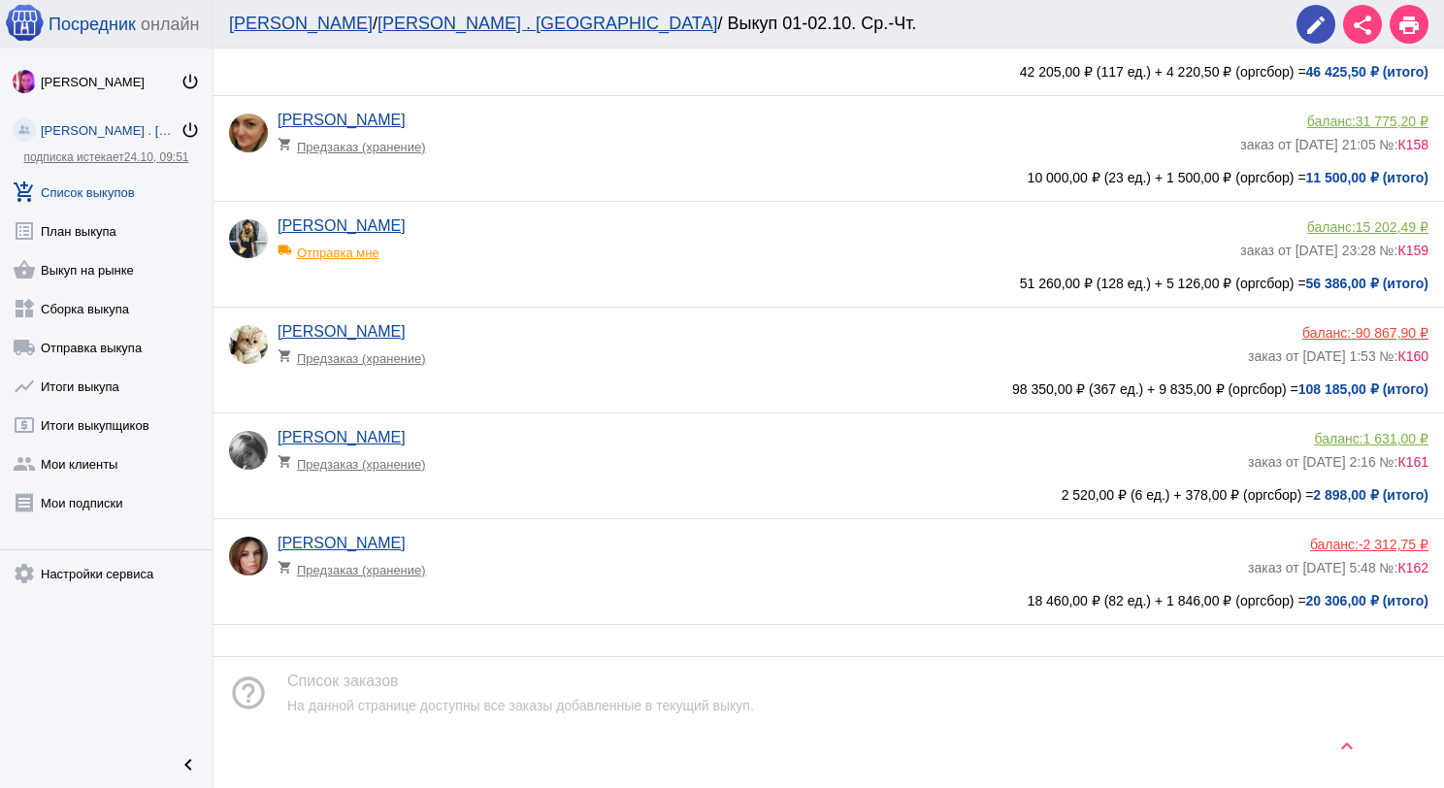
scroll to position [407, 0]
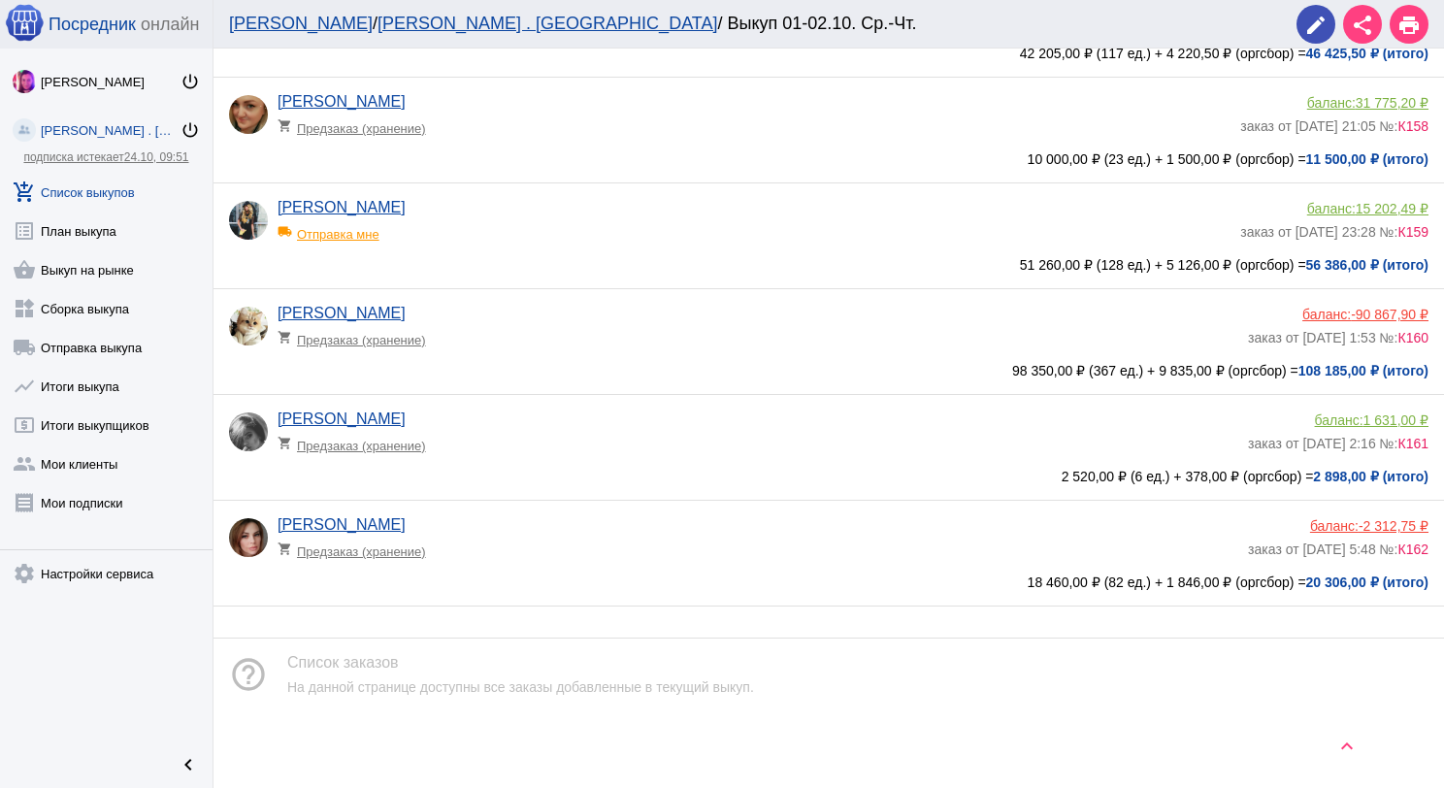
click at [566, 528] on div "Наталия Пархимович shopping_cart Предзаказ (хранение)" at bounding box center [763, 542] width 971 height 52
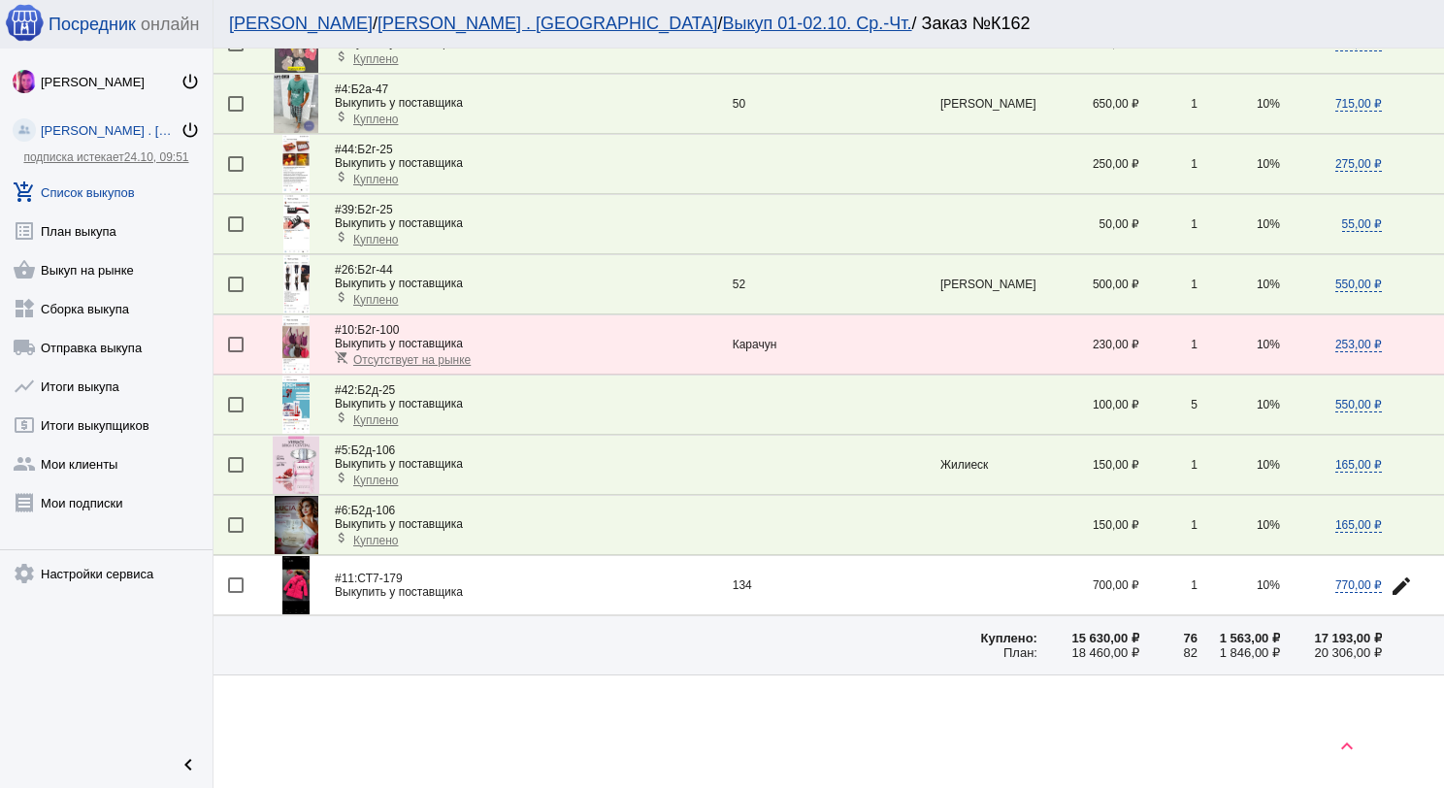
scroll to position [2246, 0]
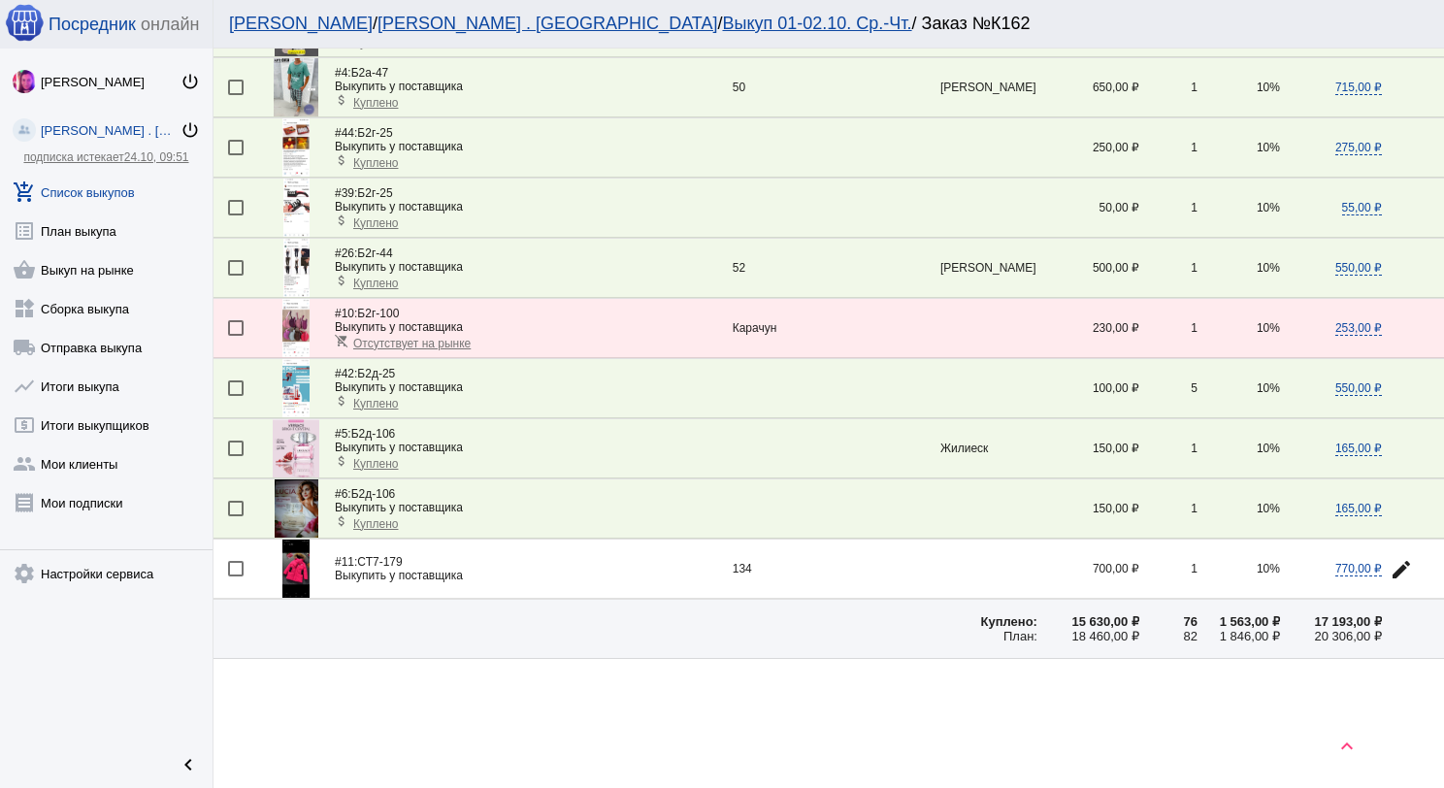
click at [298, 549] on img at bounding box center [295, 569] width 26 height 58
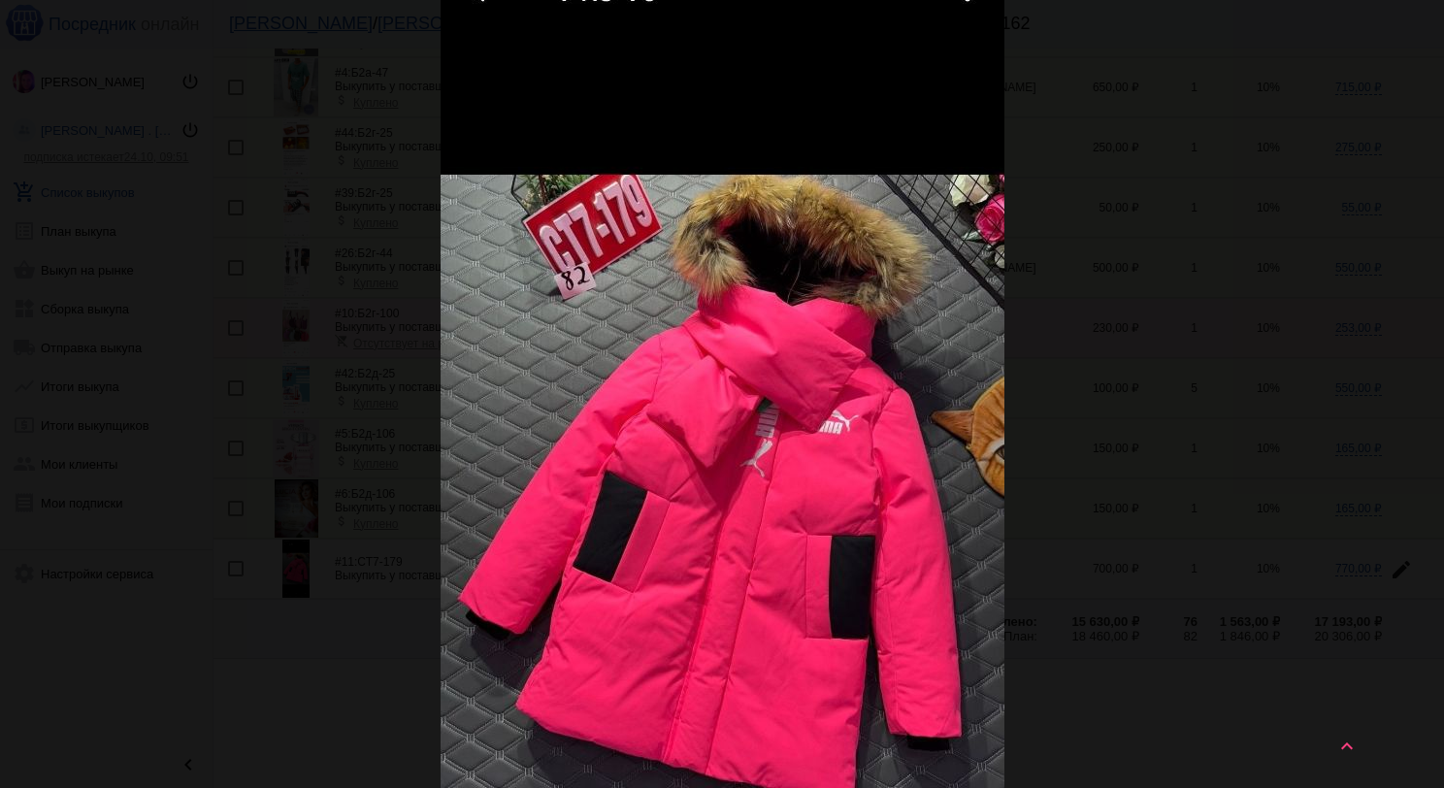
scroll to position [0, 0]
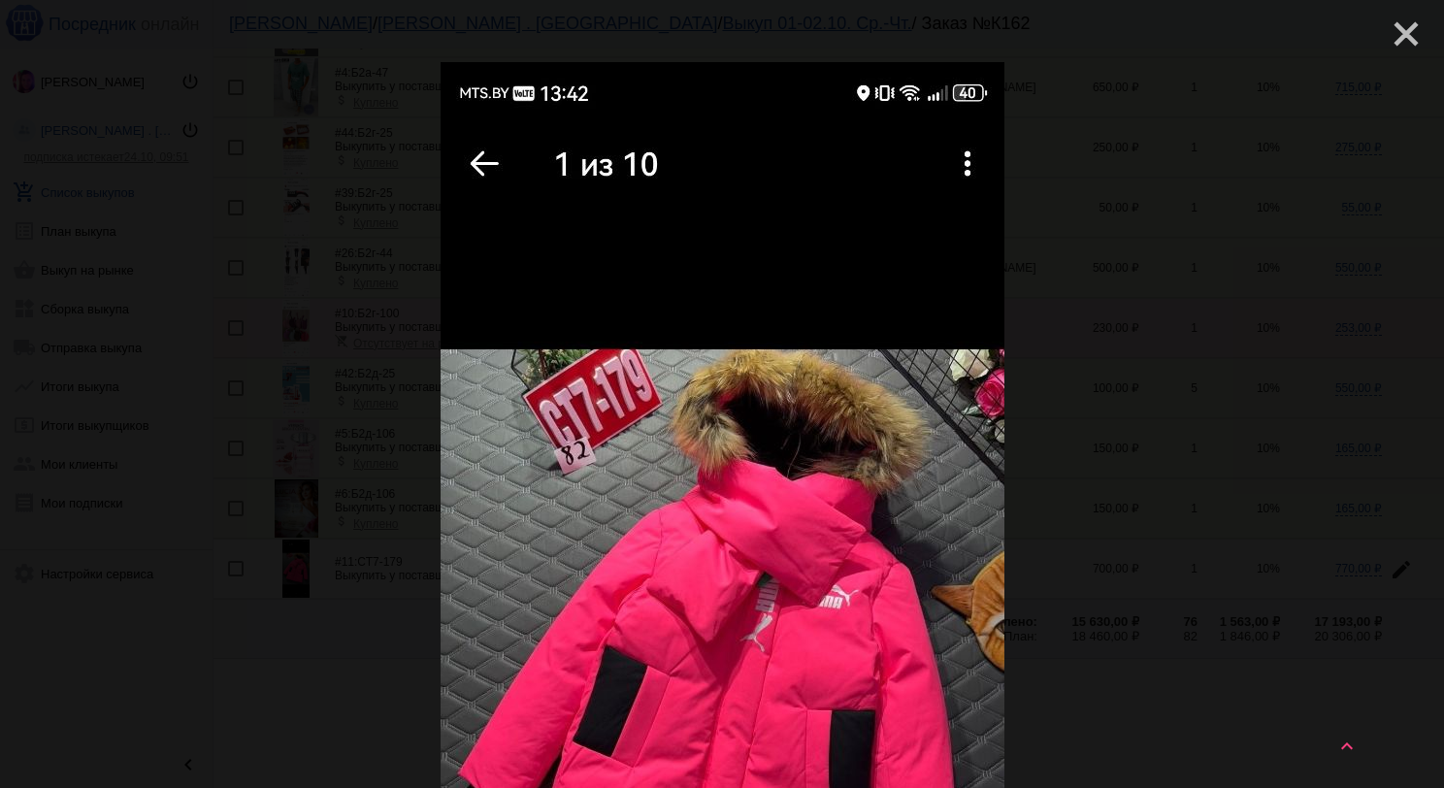
click at [1387, 28] on mat-icon "close" at bounding box center [1398, 26] width 23 height 23
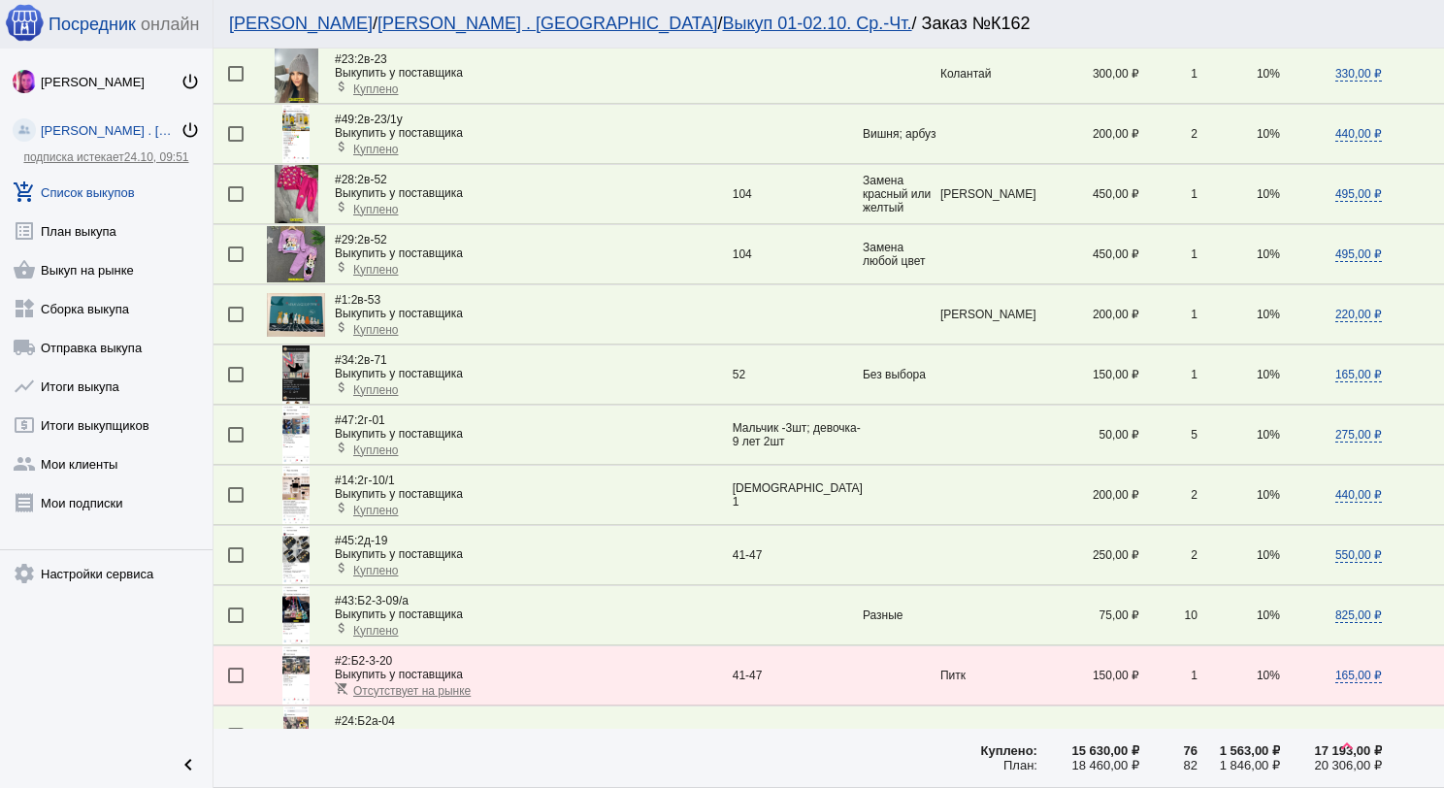
scroll to position [1373, 0]
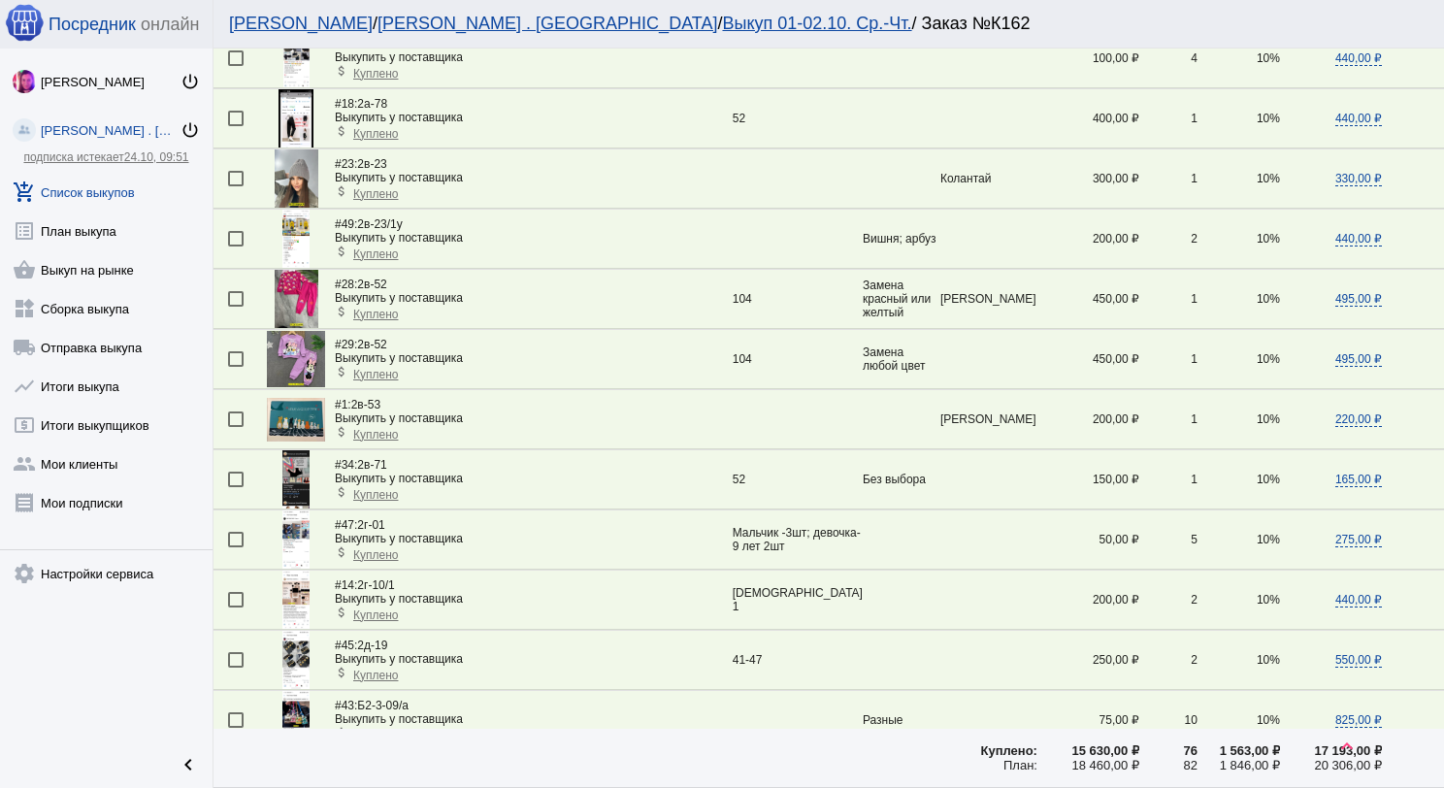
click at [290, 270] on img at bounding box center [297, 299] width 44 height 58
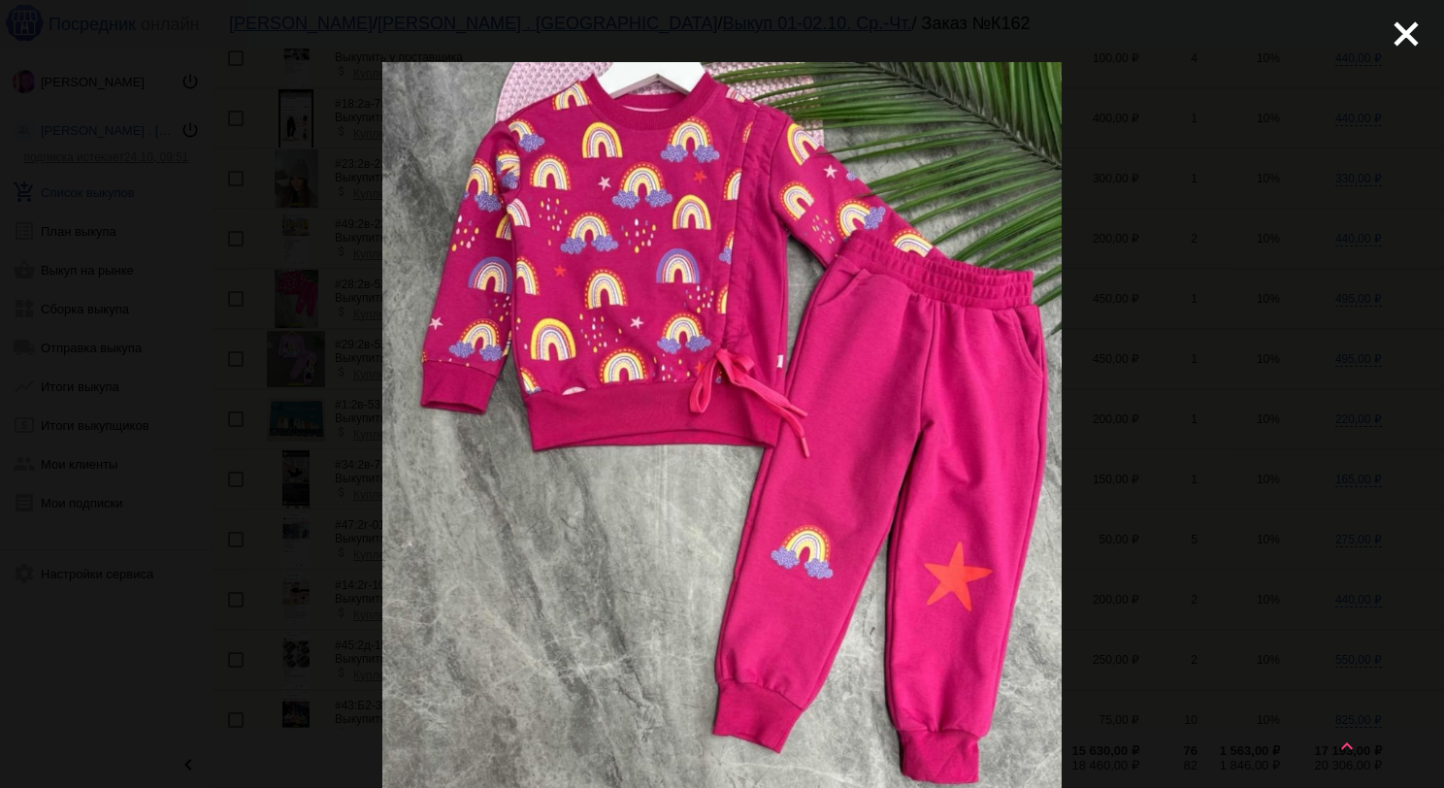
click at [1366, 35] on div "close get_app скачать" at bounding box center [722, 633] width 1444 height 1267
click at [1387, 31] on mat-icon "close" at bounding box center [1398, 26] width 23 height 23
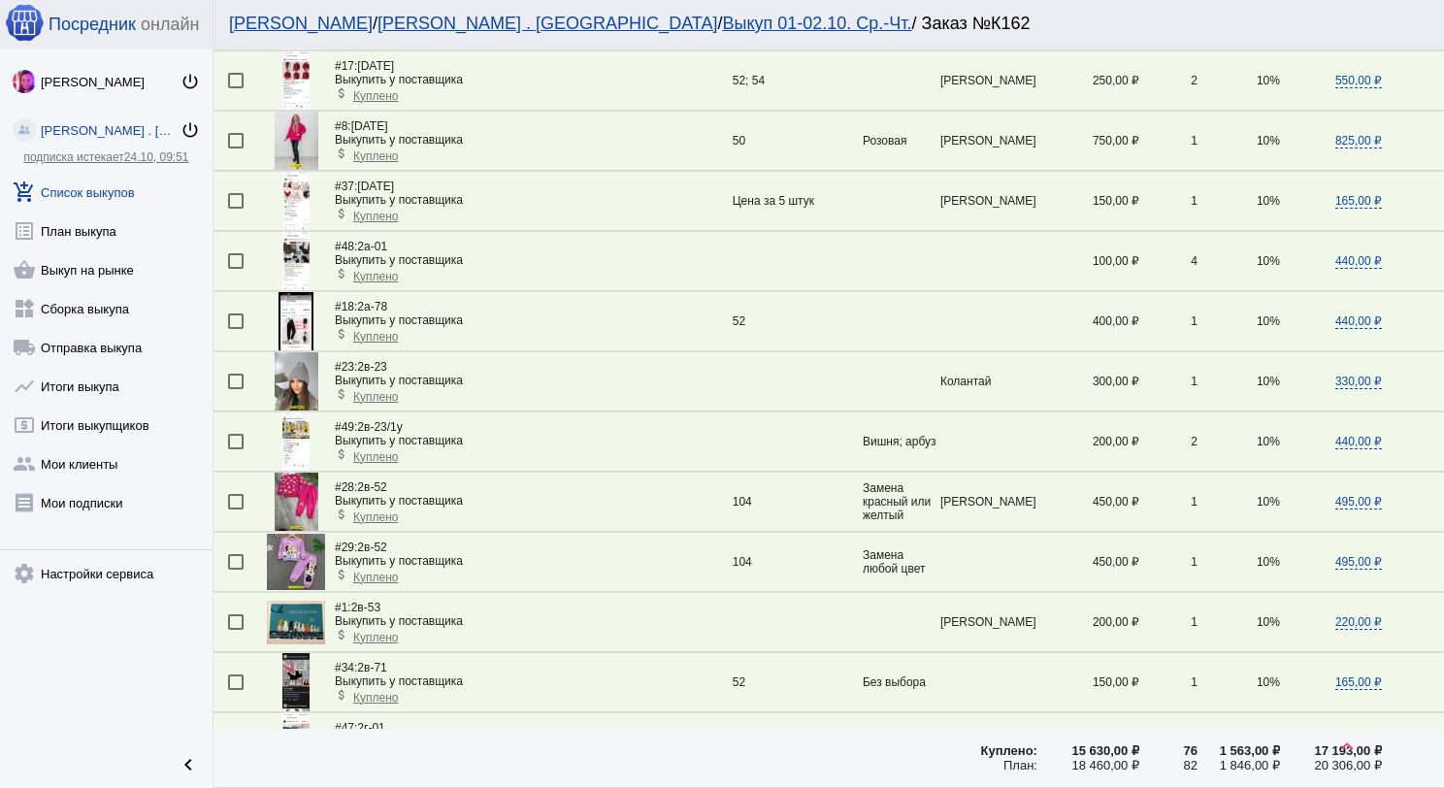
scroll to position [1081, 0]
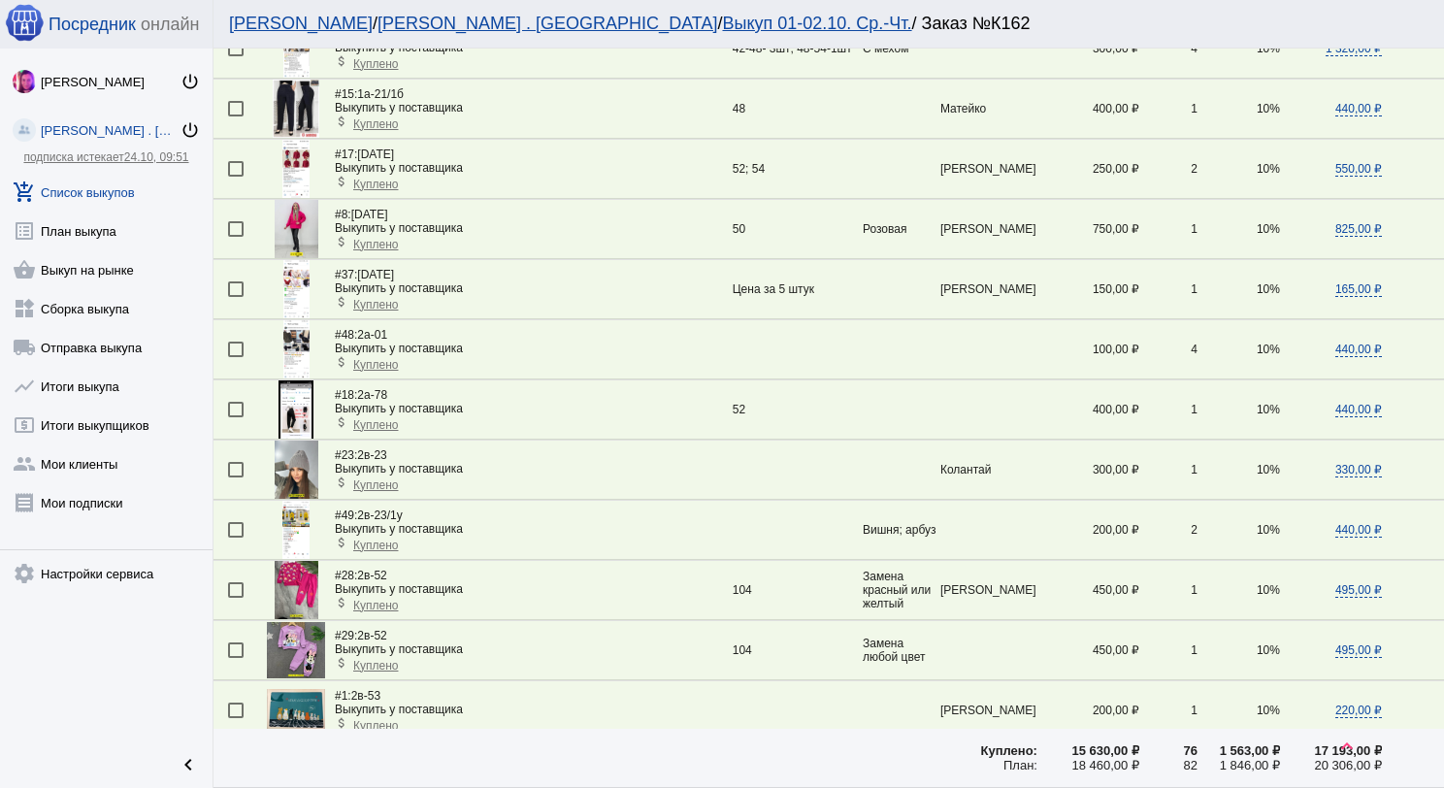
click at [82, 186] on link "add_shopping_cart Список выкупов" at bounding box center [106, 188] width 213 height 39
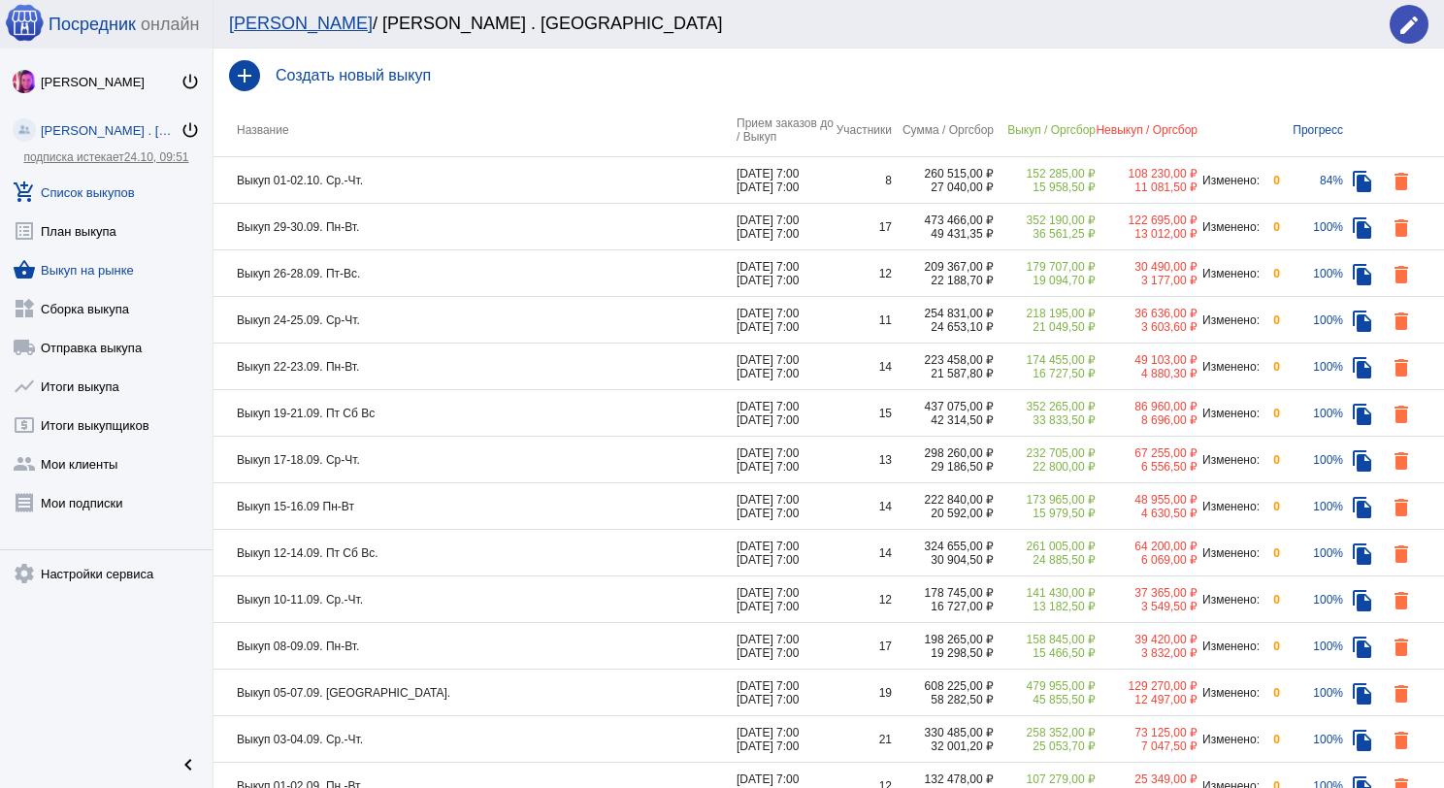
click at [128, 261] on link "shopping_basket Выкуп на рынке" at bounding box center [106, 266] width 213 height 39
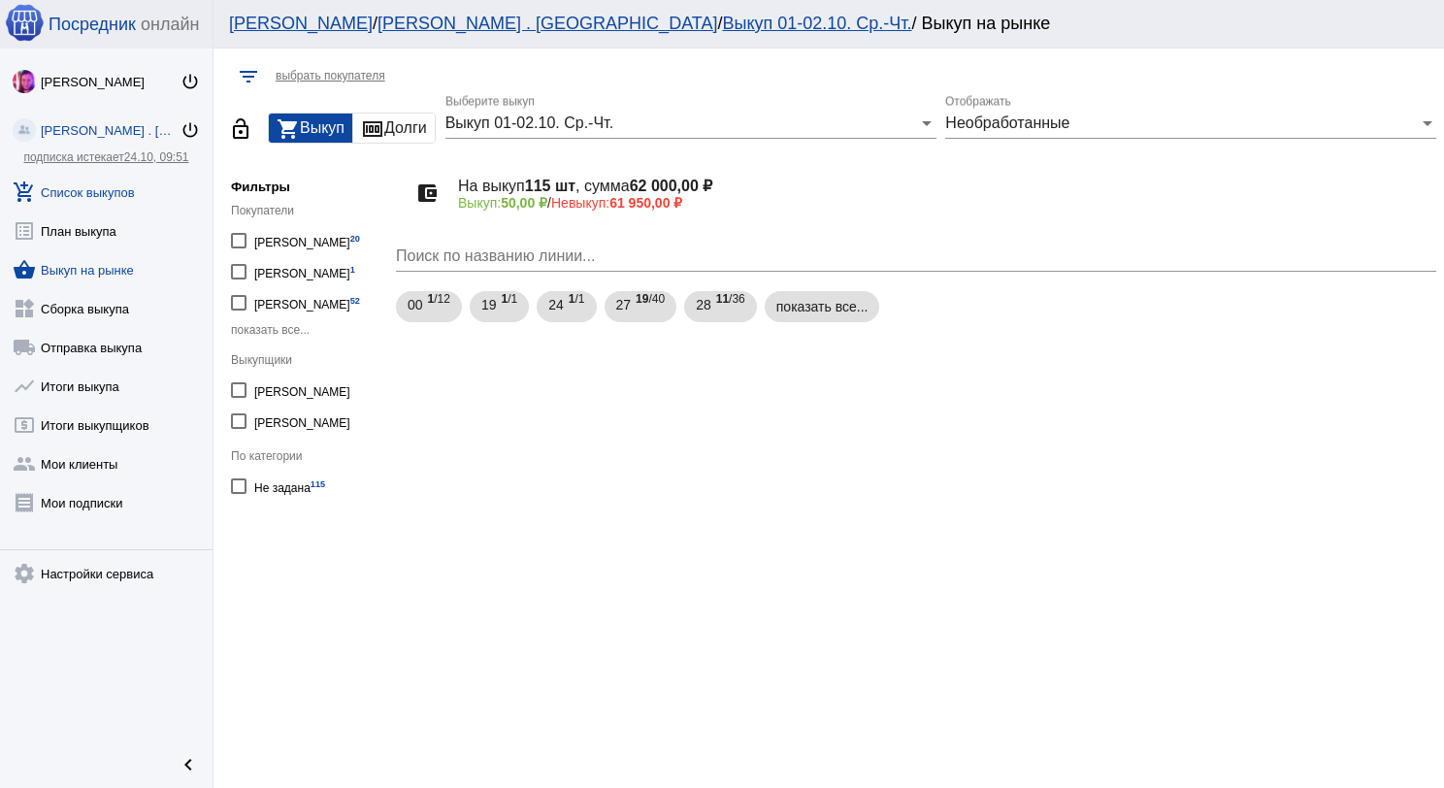
click at [124, 191] on link "add_shopping_cart Список выкупов" at bounding box center [106, 188] width 213 height 39
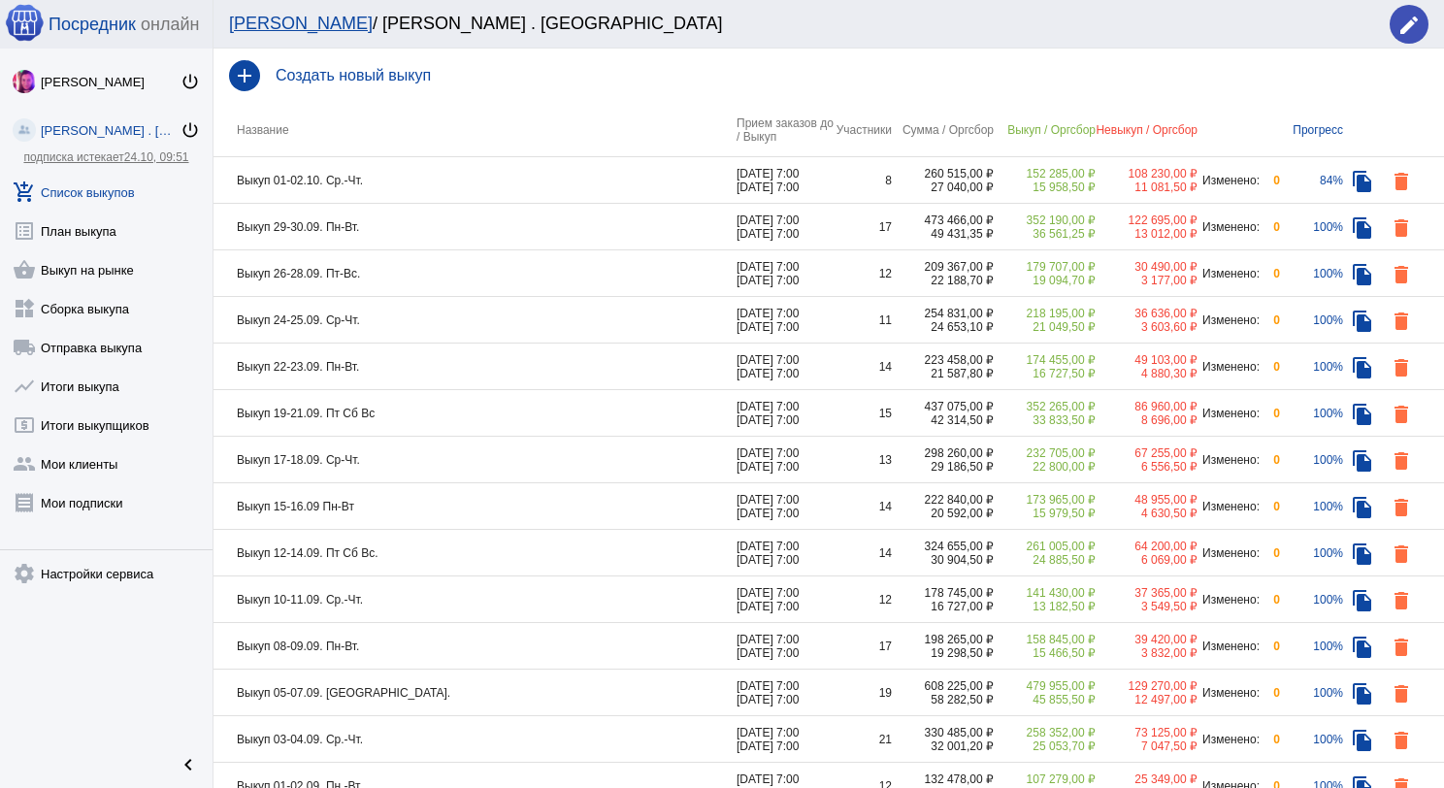
click at [454, 189] on td "Выкуп 01-02.10. Ср.-Чт." at bounding box center [475, 180] width 523 height 47
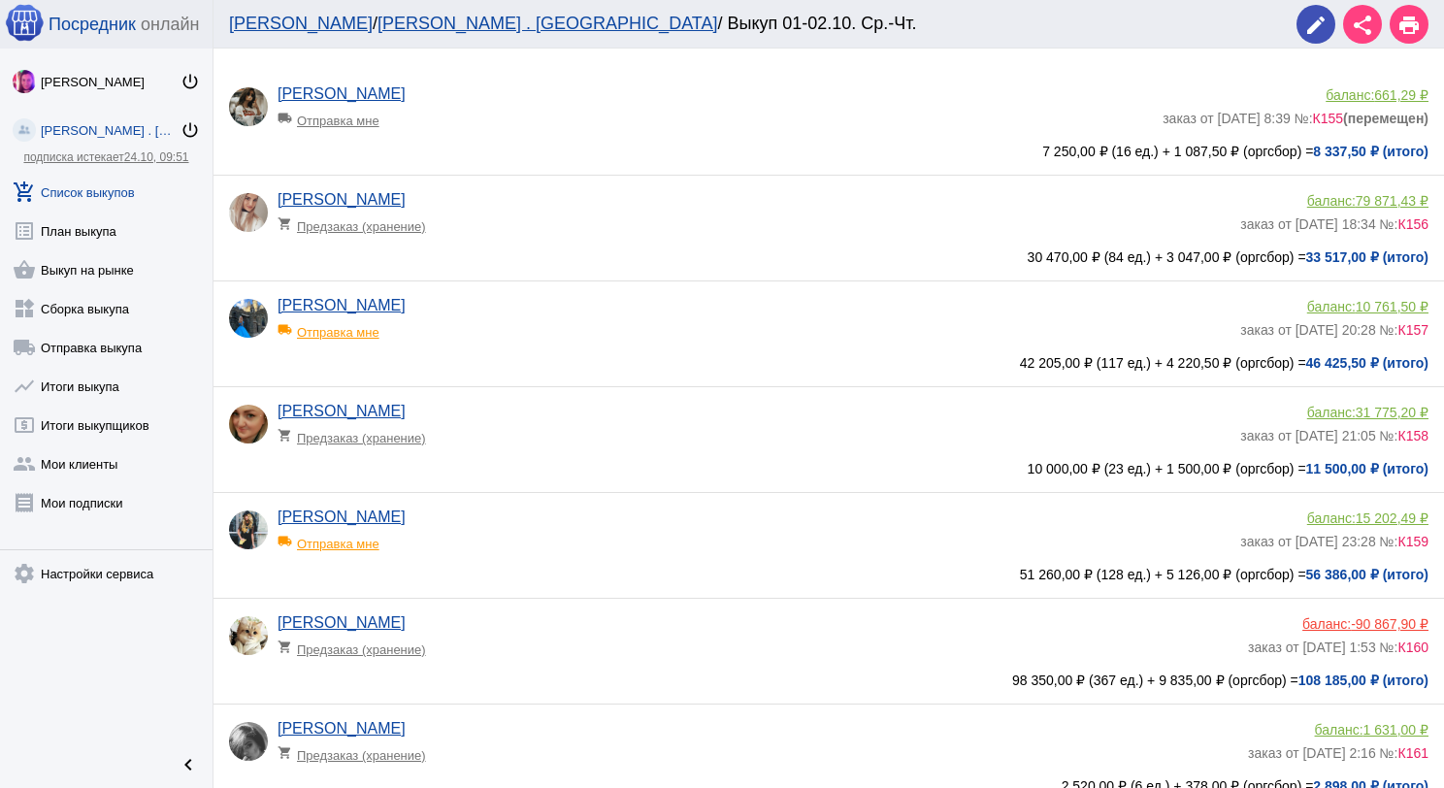
scroll to position [19, 0]
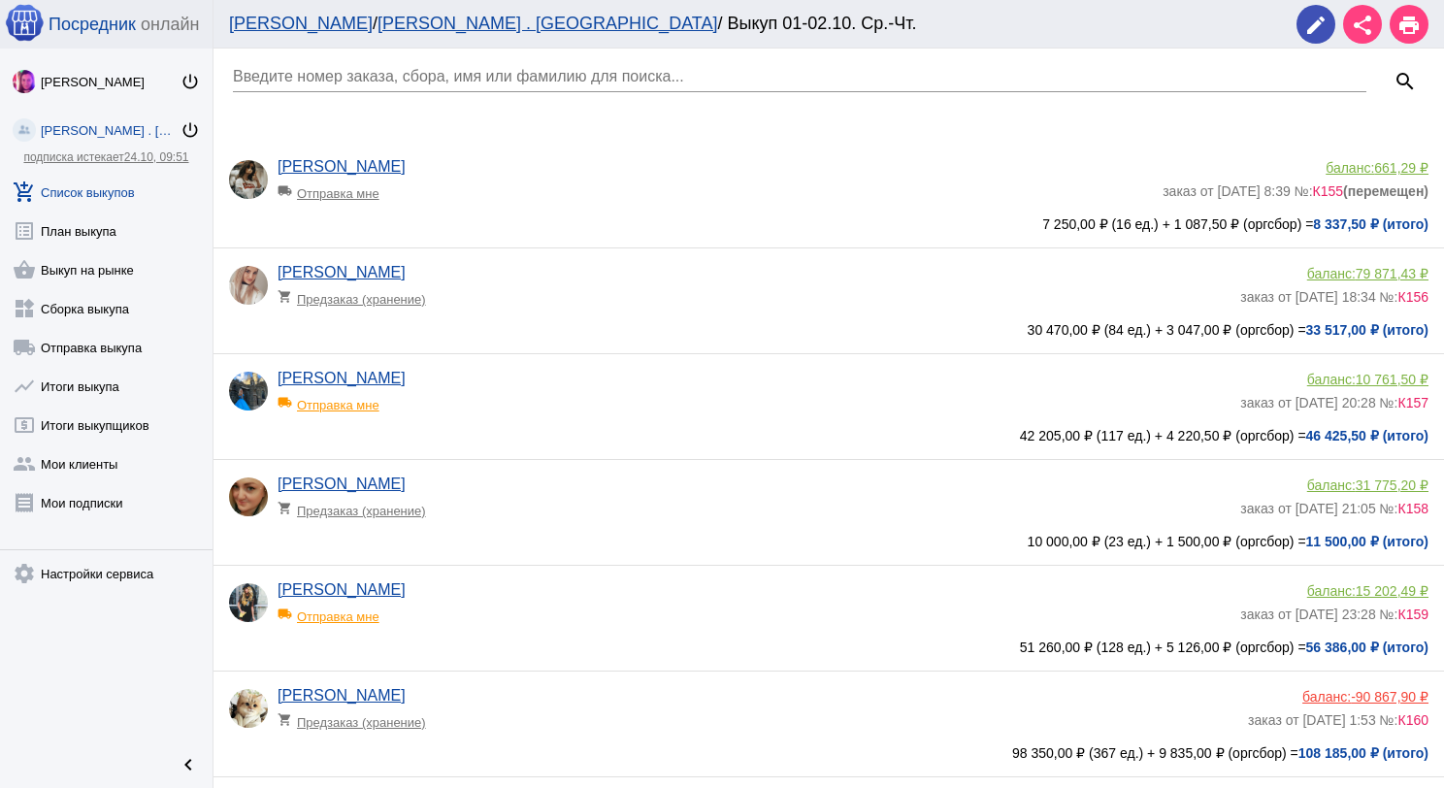
click at [716, 190] on app-delivery-type "local_shipping Отправка мне" at bounding box center [716, 188] width 876 height 25
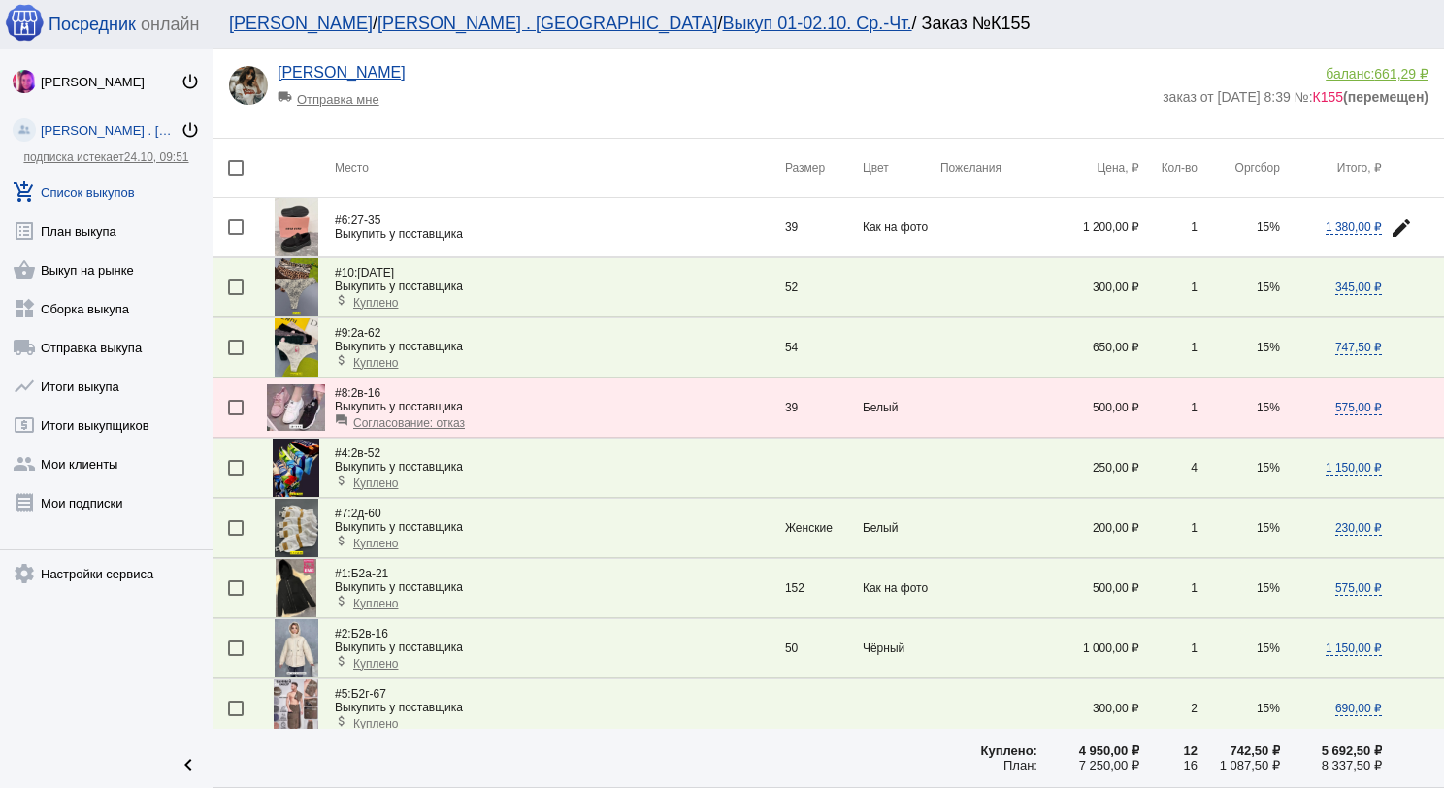
click at [345, 97] on div "local_shipping Отправка мне" at bounding box center [358, 94] width 160 height 25
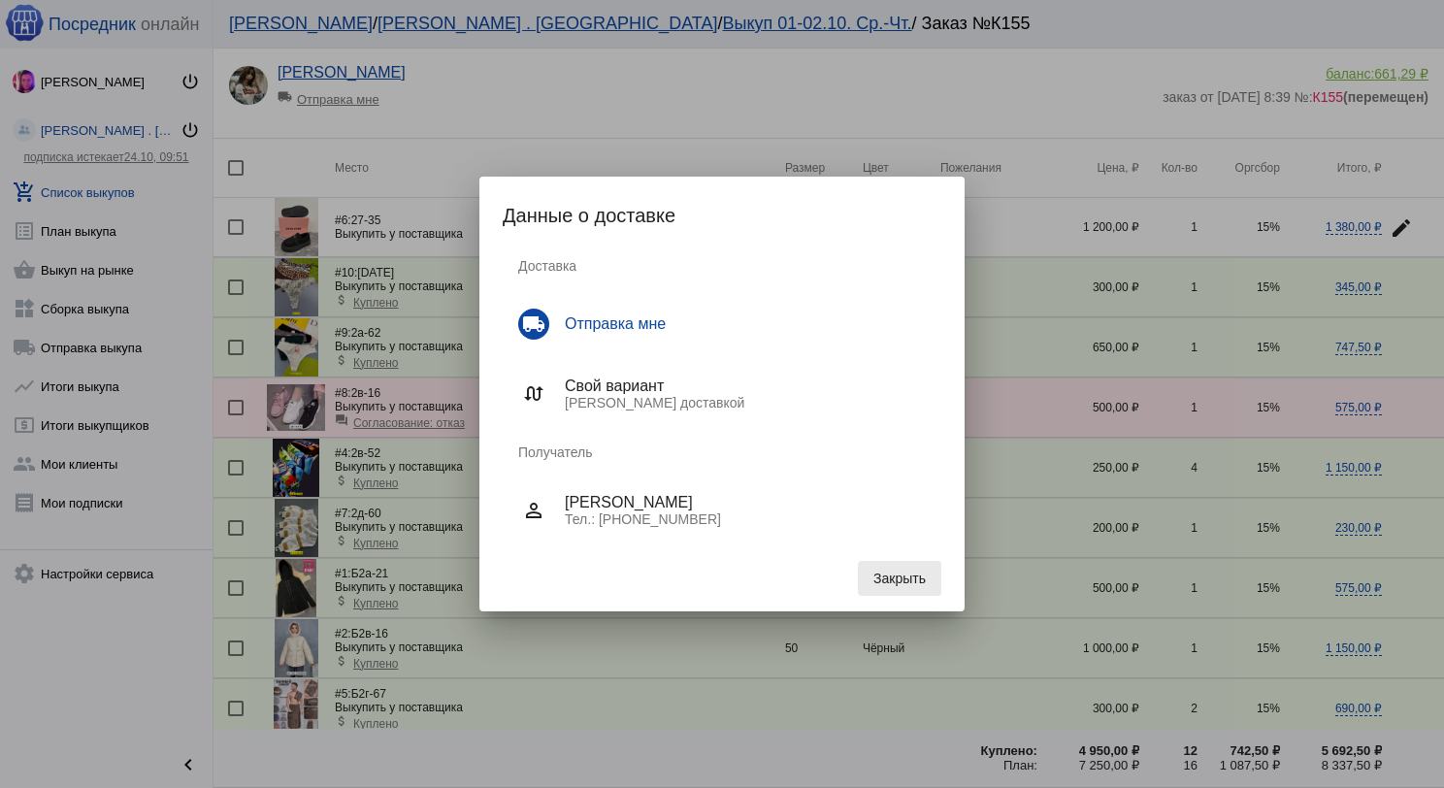
click at [916, 583] on span "Закрыть" at bounding box center [900, 579] width 52 height 16
